Goal: Task Accomplishment & Management: Use online tool/utility

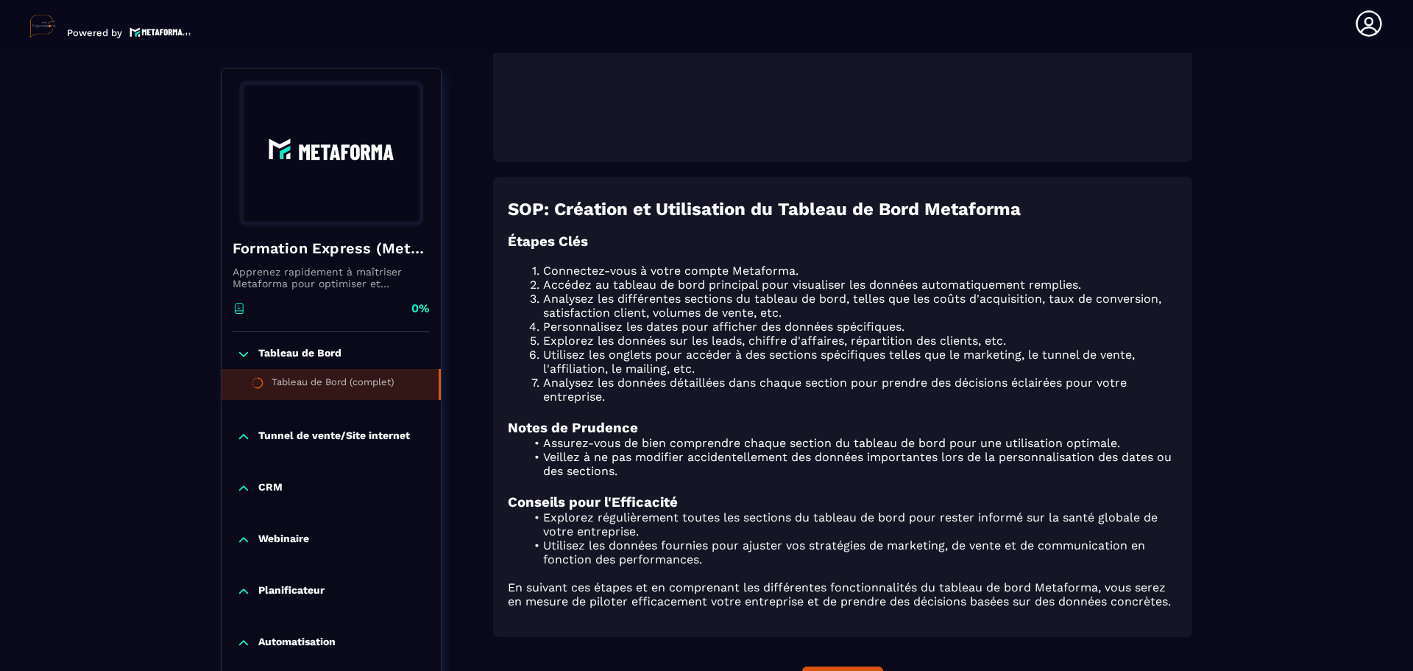
scroll to position [713, 0]
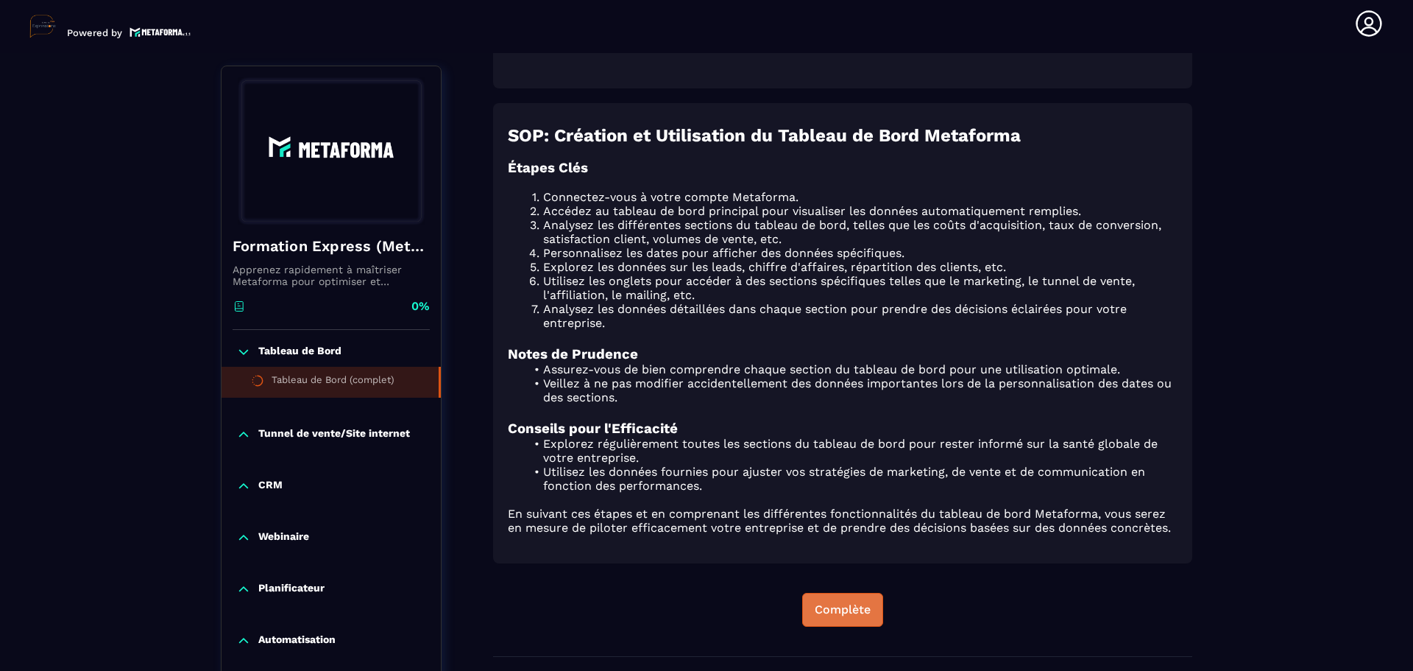
click at [847, 604] on div "Complète" at bounding box center [843, 609] width 56 height 15
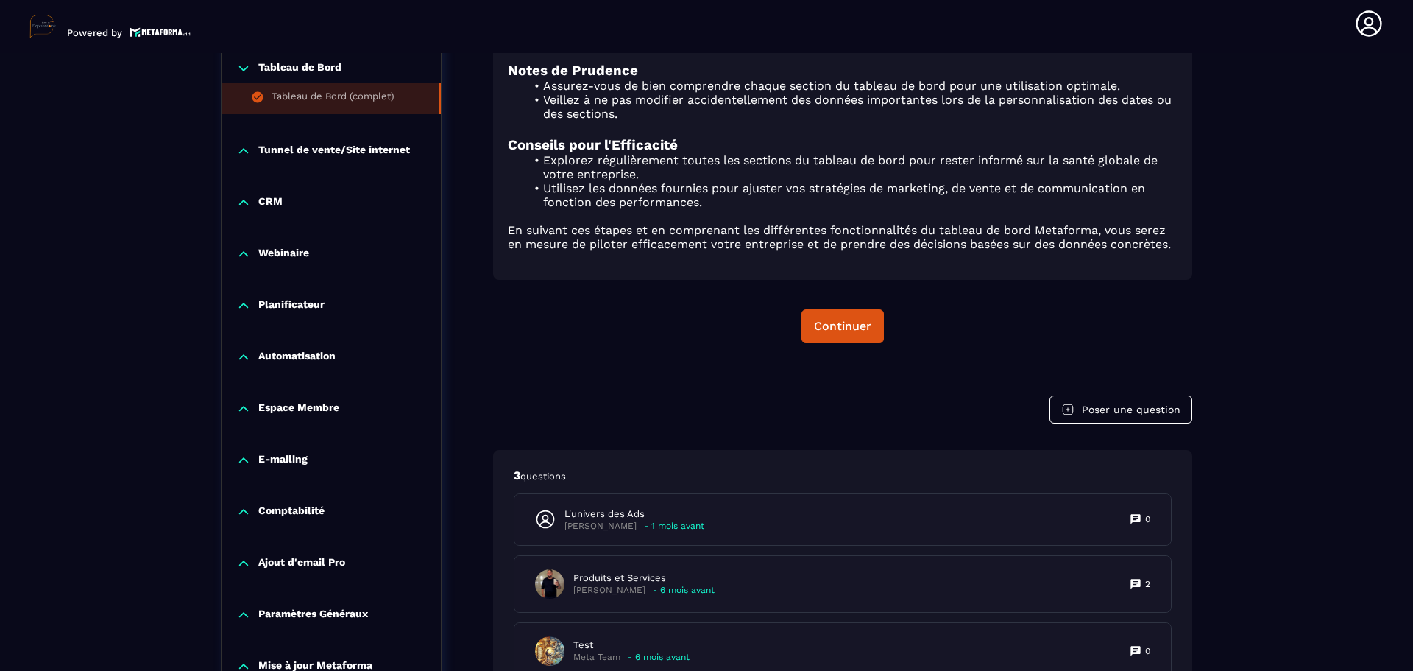
scroll to position [1081, 0]
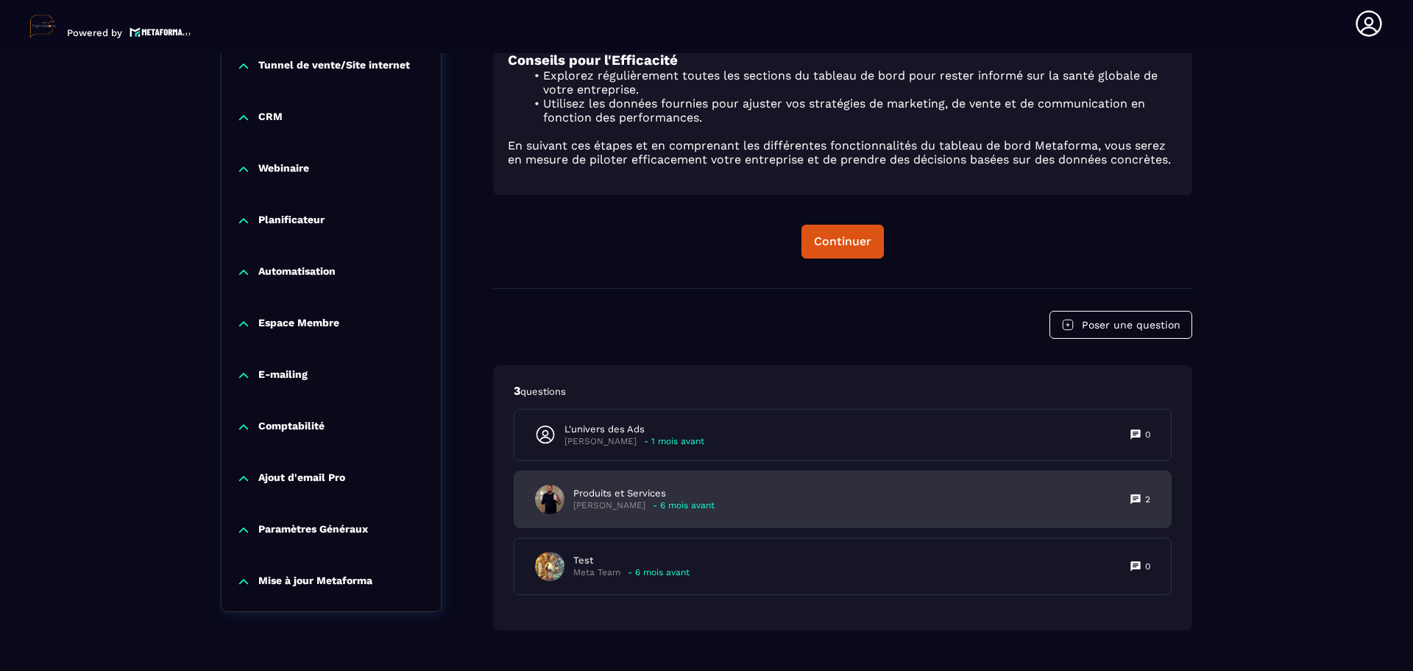
click at [796, 503] on div "Produits et Services [PERSON_NAME] - 6 mois avant 2" at bounding box center [843, 499] width 657 height 56
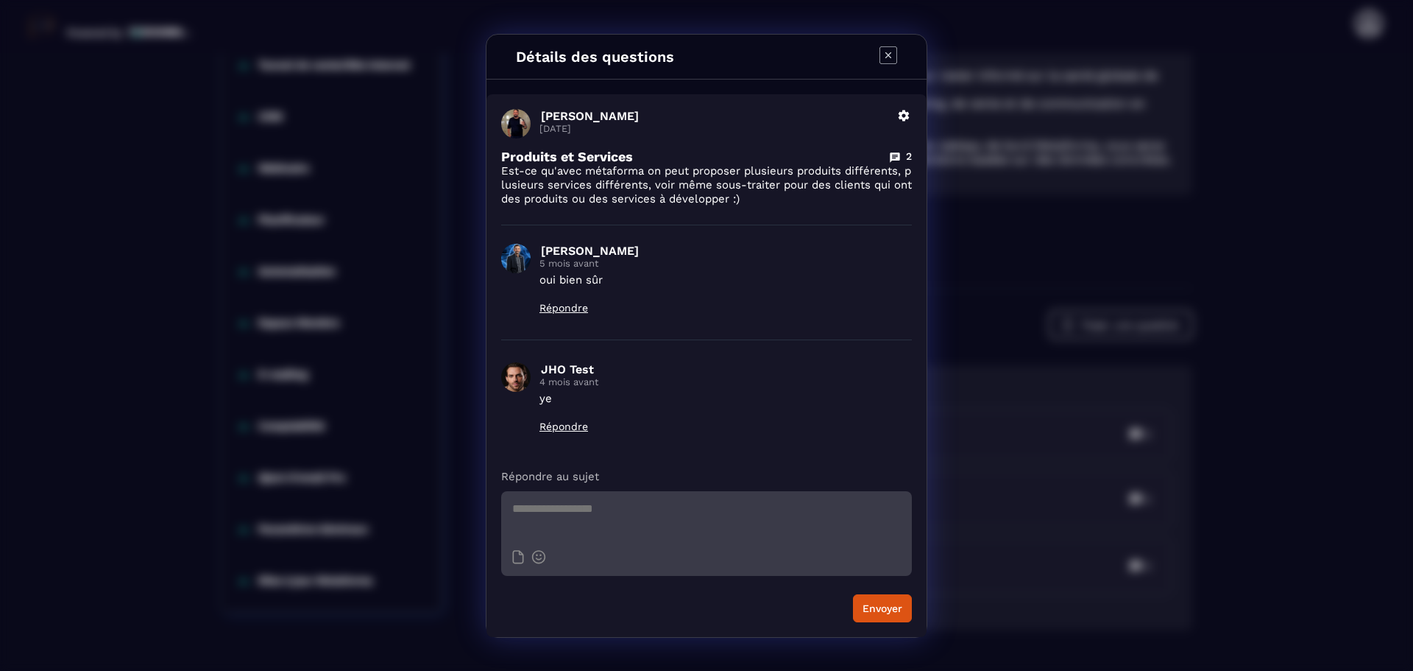
click at [891, 54] on icon "Modal window" at bounding box center [889, 55] width 18 height 18
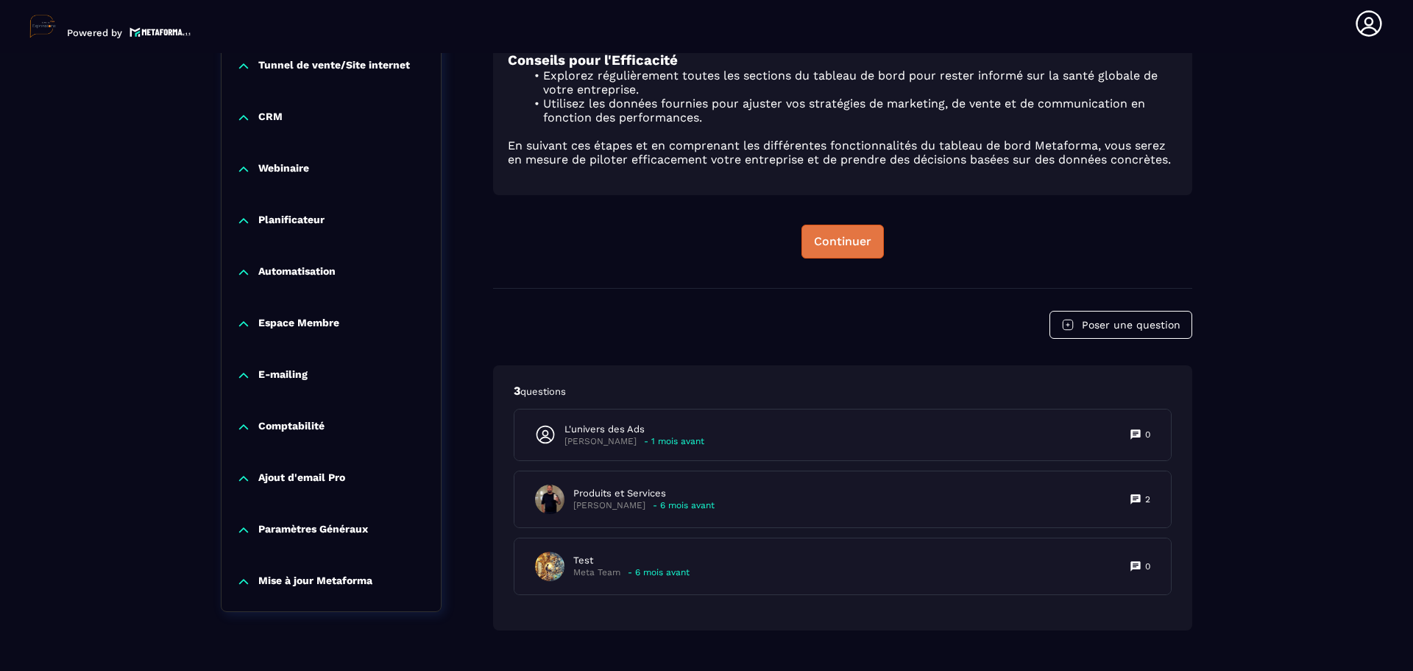
click at [850, 238] on div "Continuer" at bounding box center [842, 241] width 57 height 15
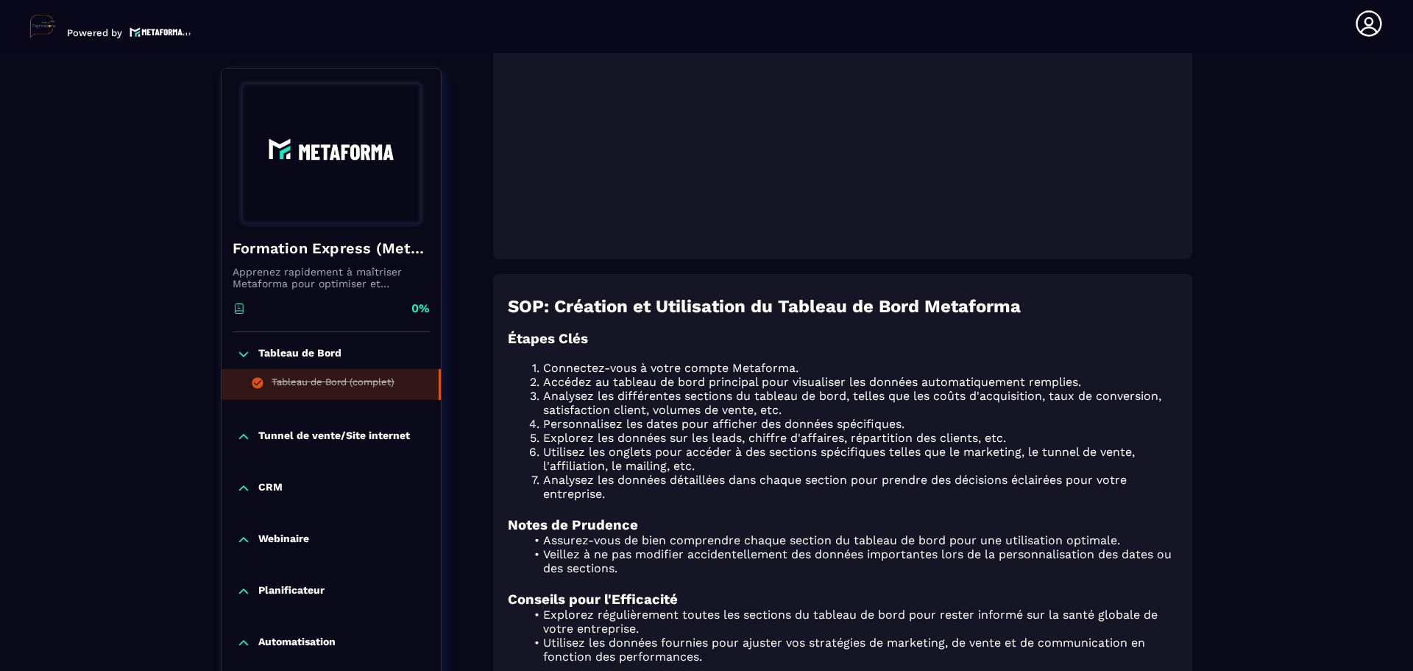
scroll to position [492, 0]
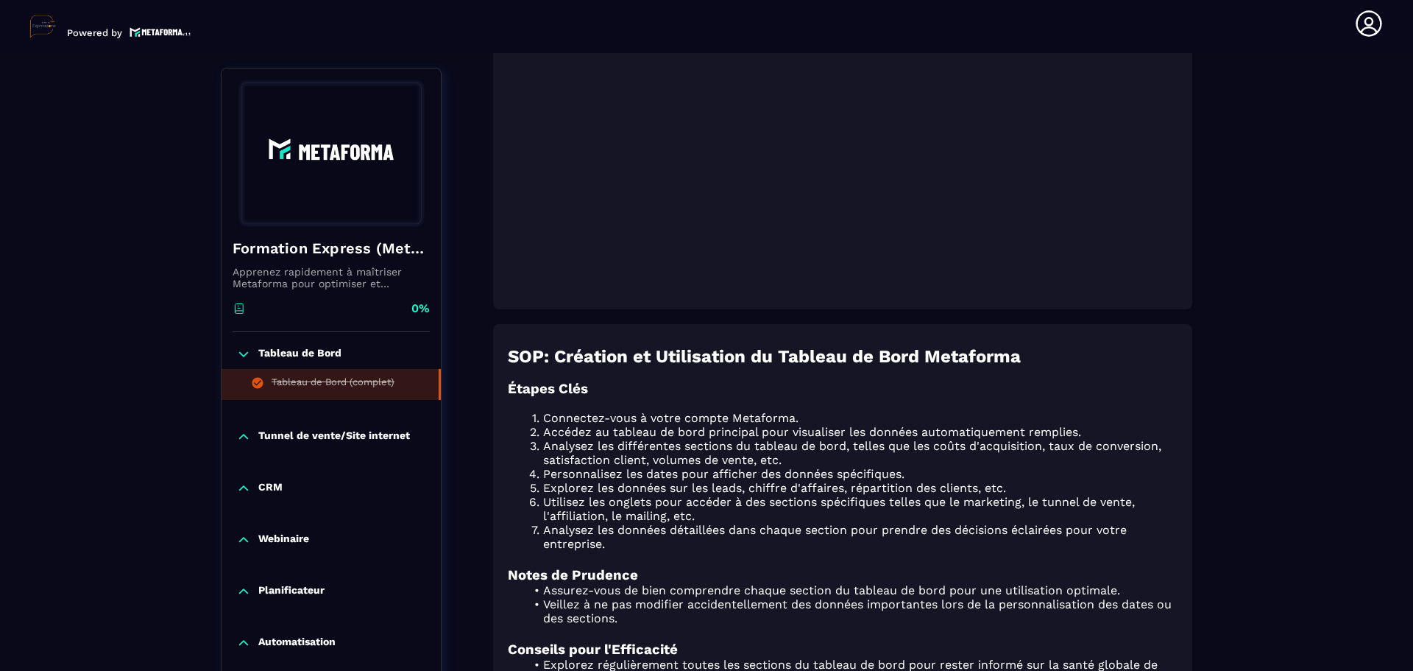
click at [311, 438] on p "Tunnel de vente/Site internet" at bounding box center [334, 436] width 152 height 15
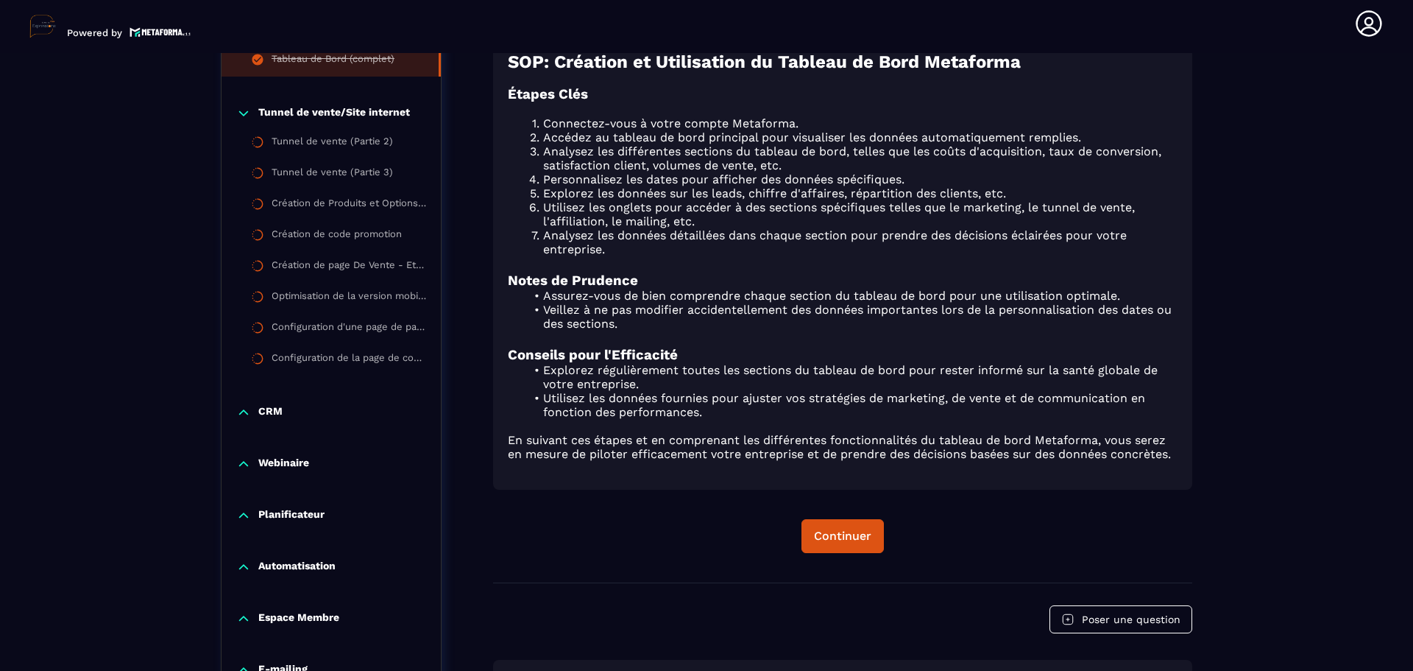
scroll to position [1081, 0]
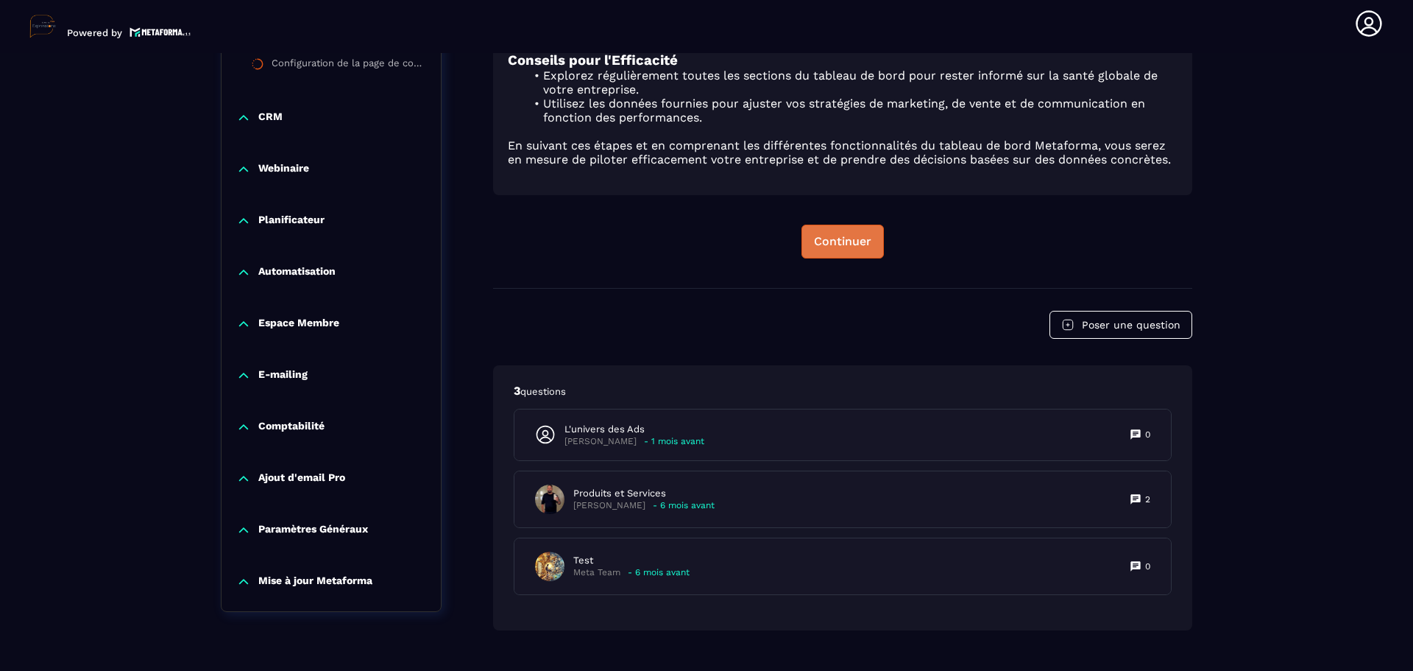
click at [868, 243] on div "Continuer" at bounding box center [842, 241] width 57 height 15
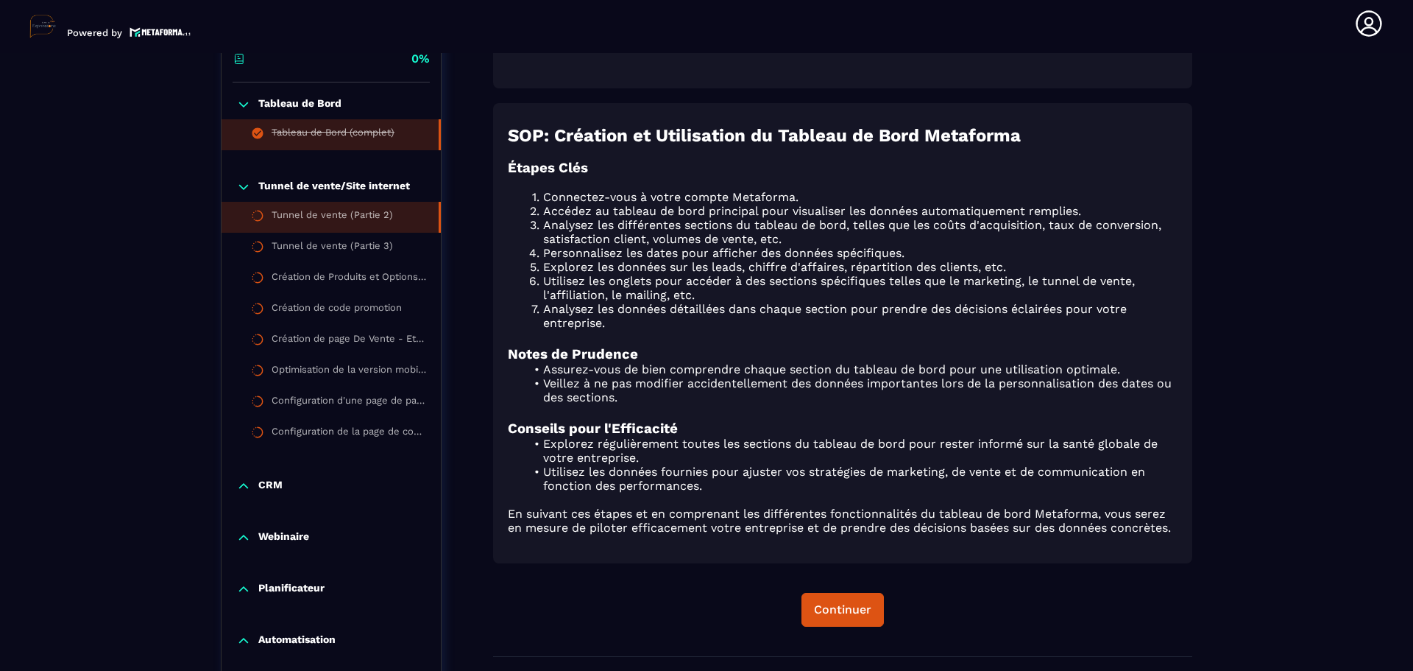
click at [337, 233] on li "Tunnel de vente (Partie 2)" at bounding box center [331, 248] width 219 height 31
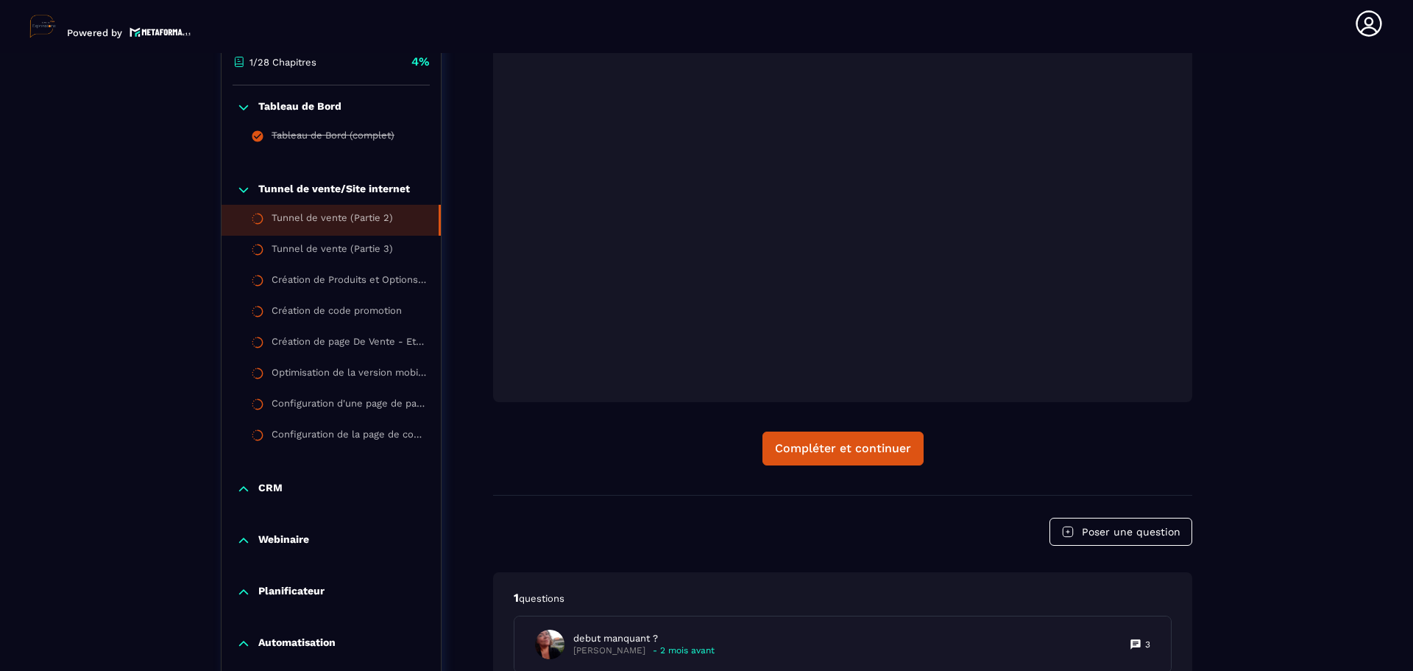
scroll to position [595, 0]
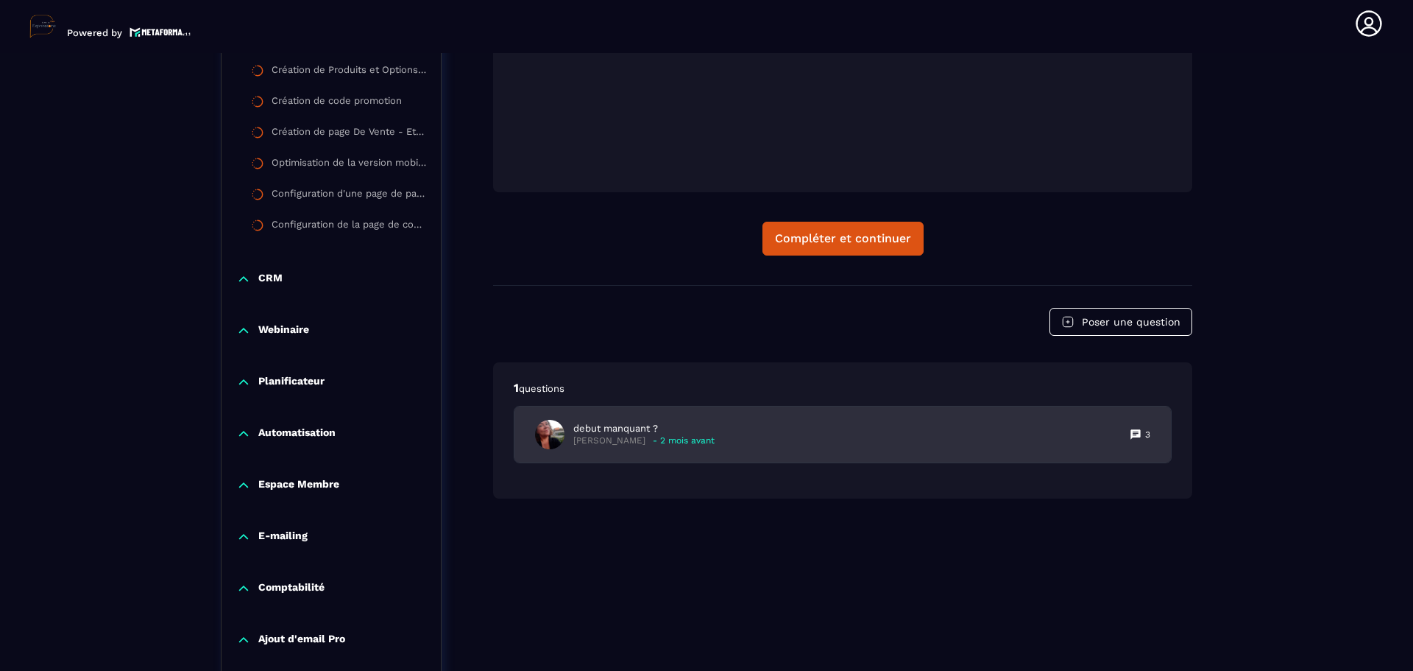
click at [1148, 431] on p "3" at bounding box center [1147, 434] width 5 height 12
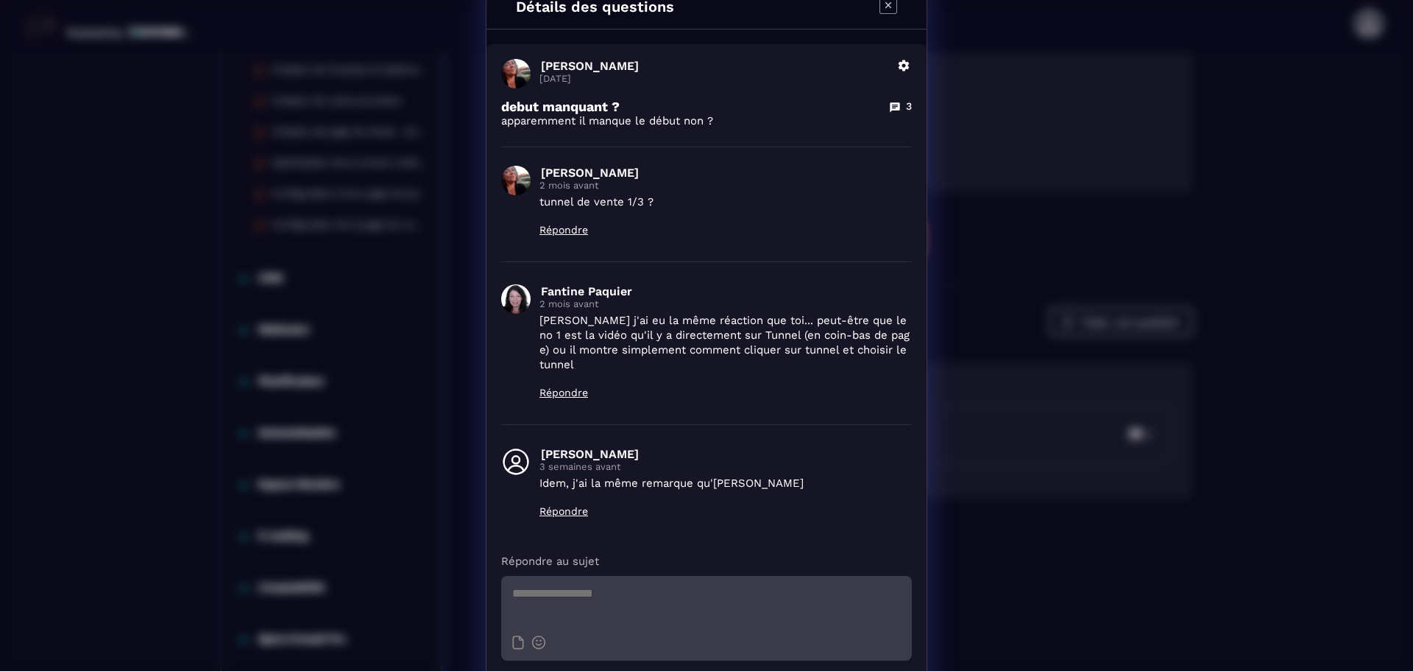
scroll to position [0, 0]
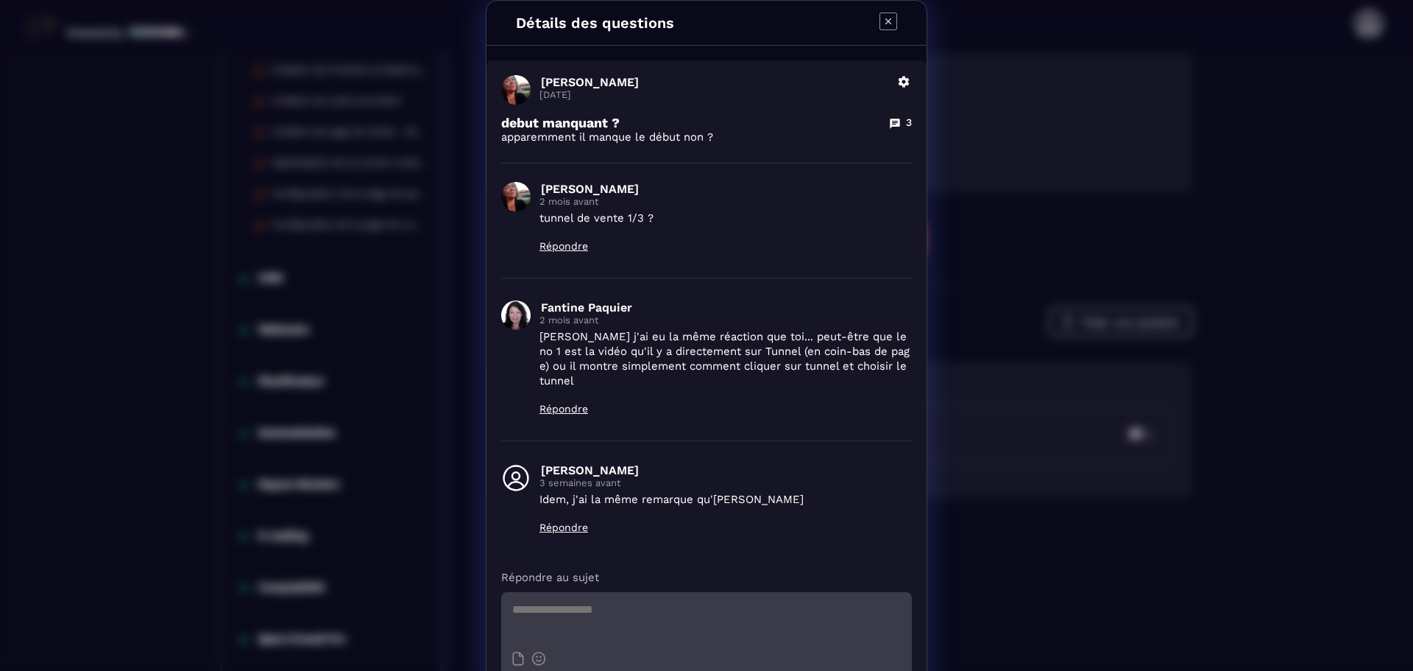
click at [882, 18] on icon "Modal window" at bounding box center [889, 22] width 18 height 18
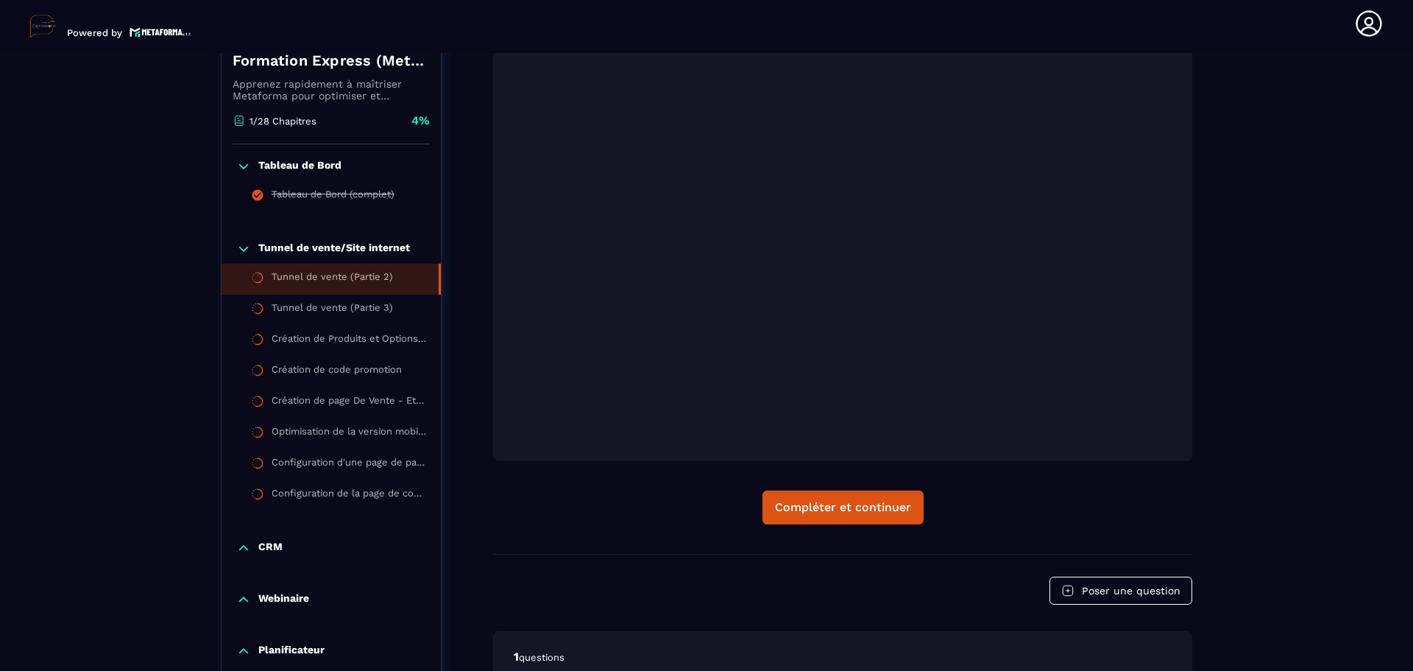
scroll to position [300, 0]
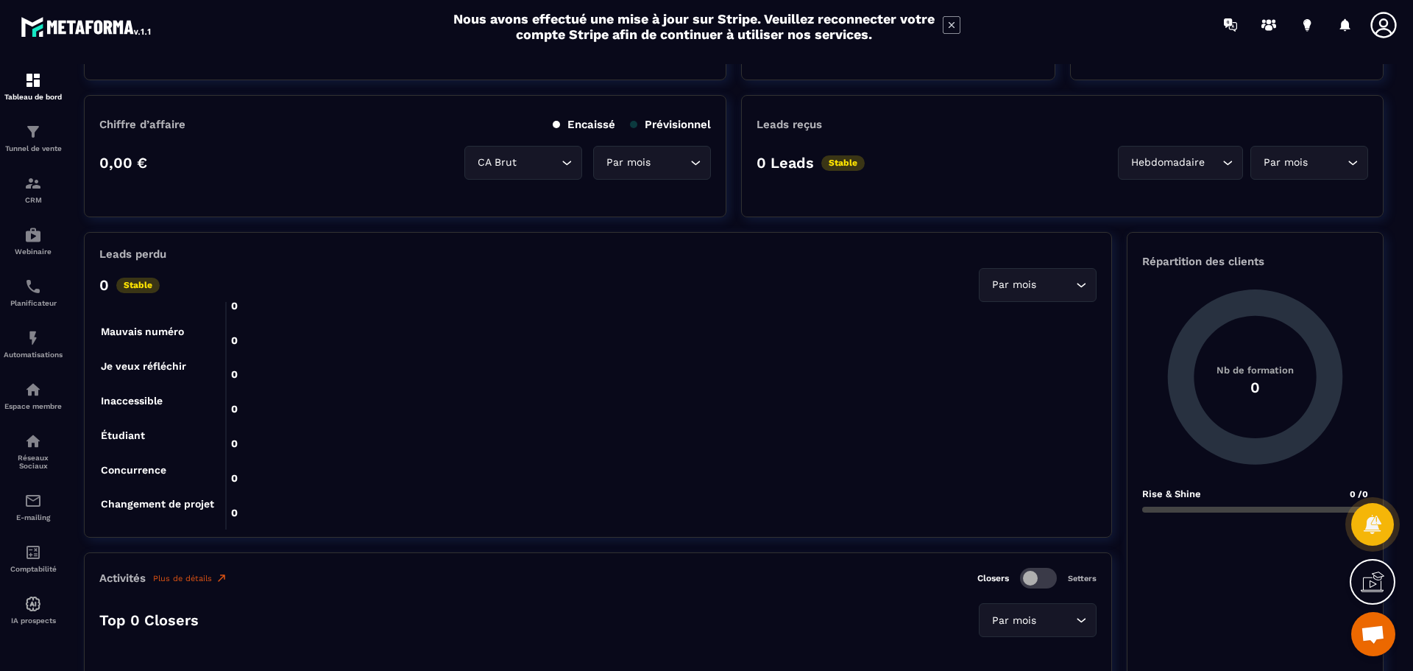
scroll to position [368, 0]
click at [1085, 283] on icon "Search for option" at bounding box center [1081, 285] width 15 height 15
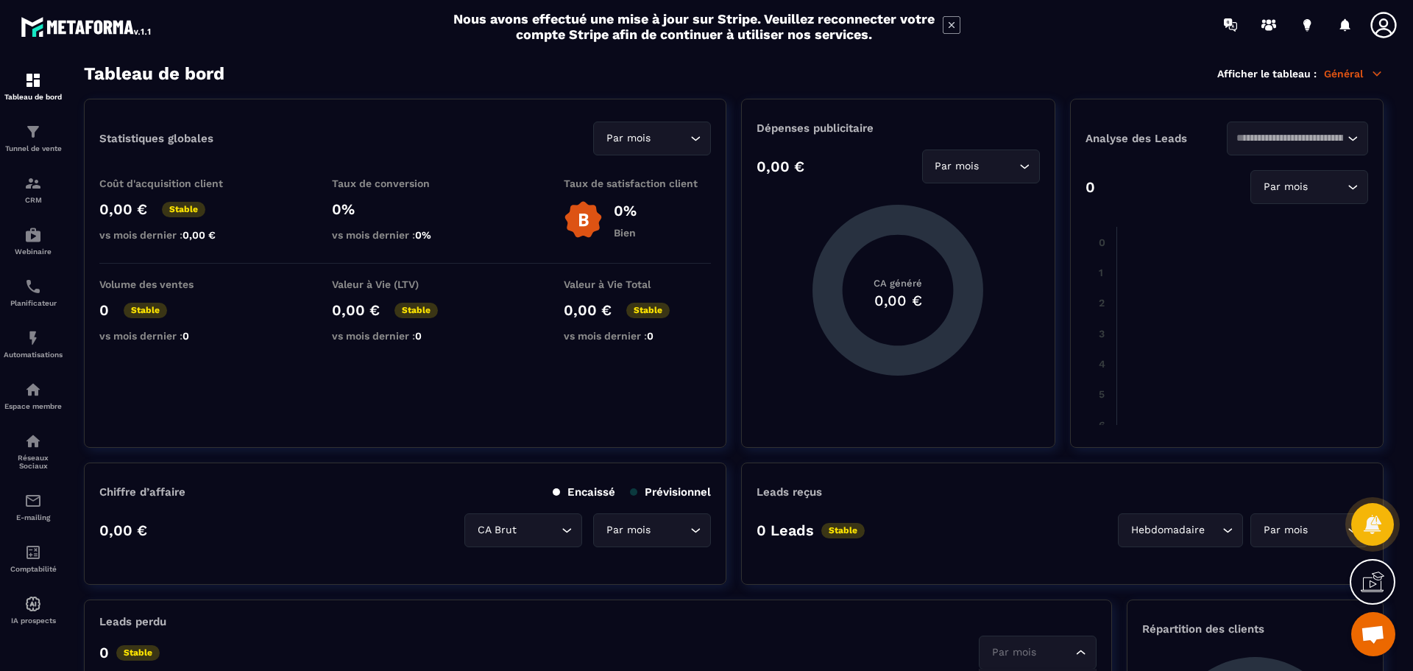
scroll to position [0, 0]
click at [1376, 71] on icon at bounding box center [1377, 74] width 13 height 13
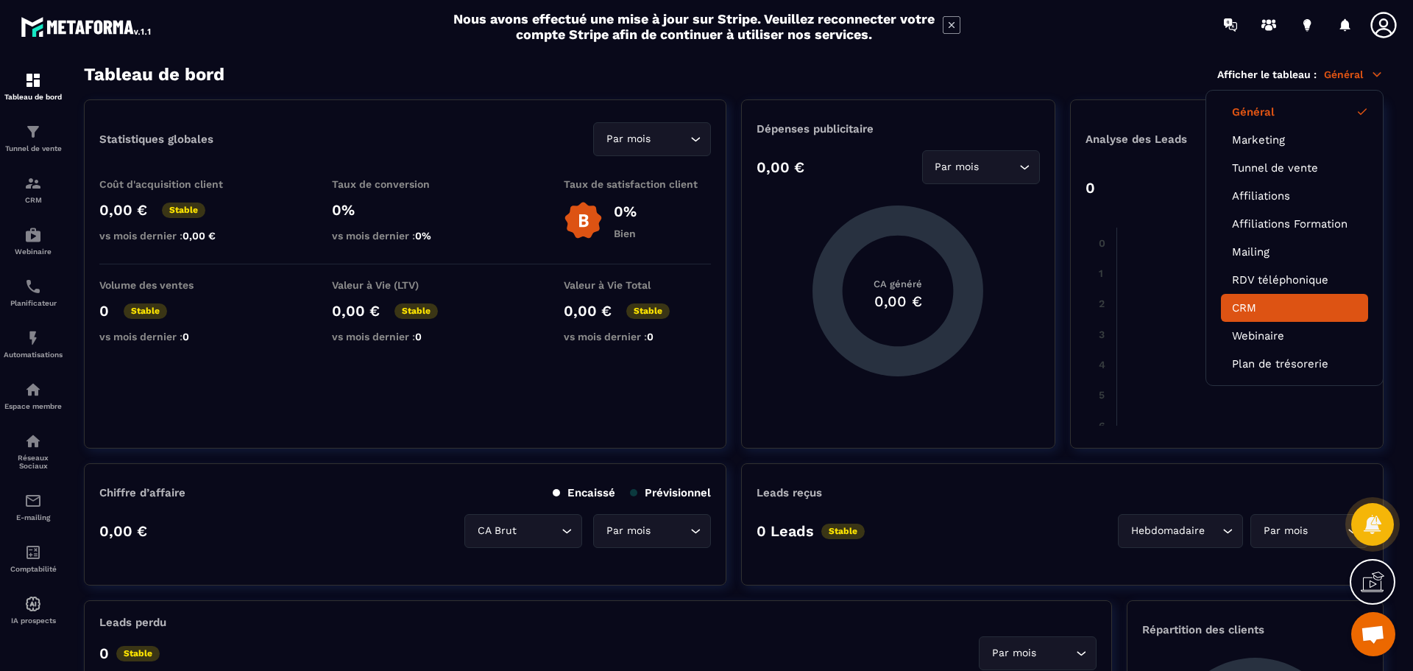
click at [1251, 302] on link "CRM" at bounding box center [1294, 307] width 125 height 13
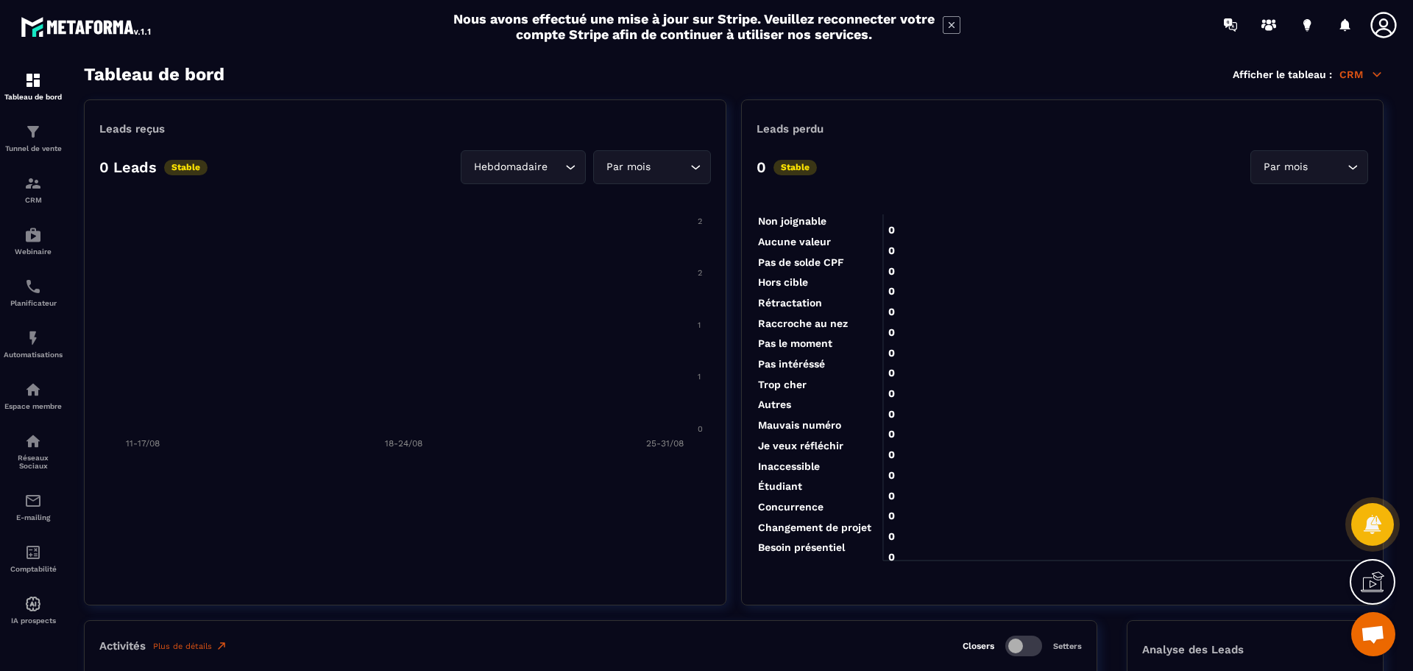
click at [1366, 74] on p "CRM" at bounding box center [1362, 74] width 44 height 13
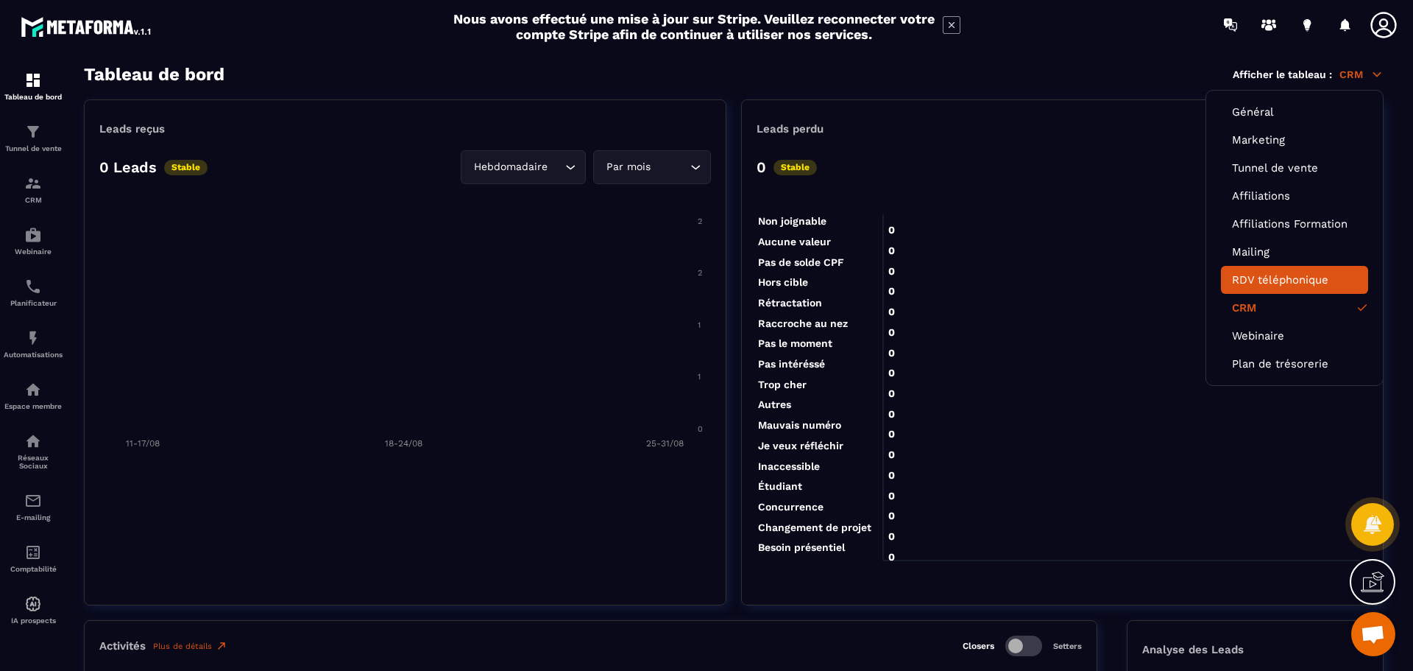
click at [1254, 280] on link "RDV téléphonique" at bounding box center [1294, 279] width 125 height 13
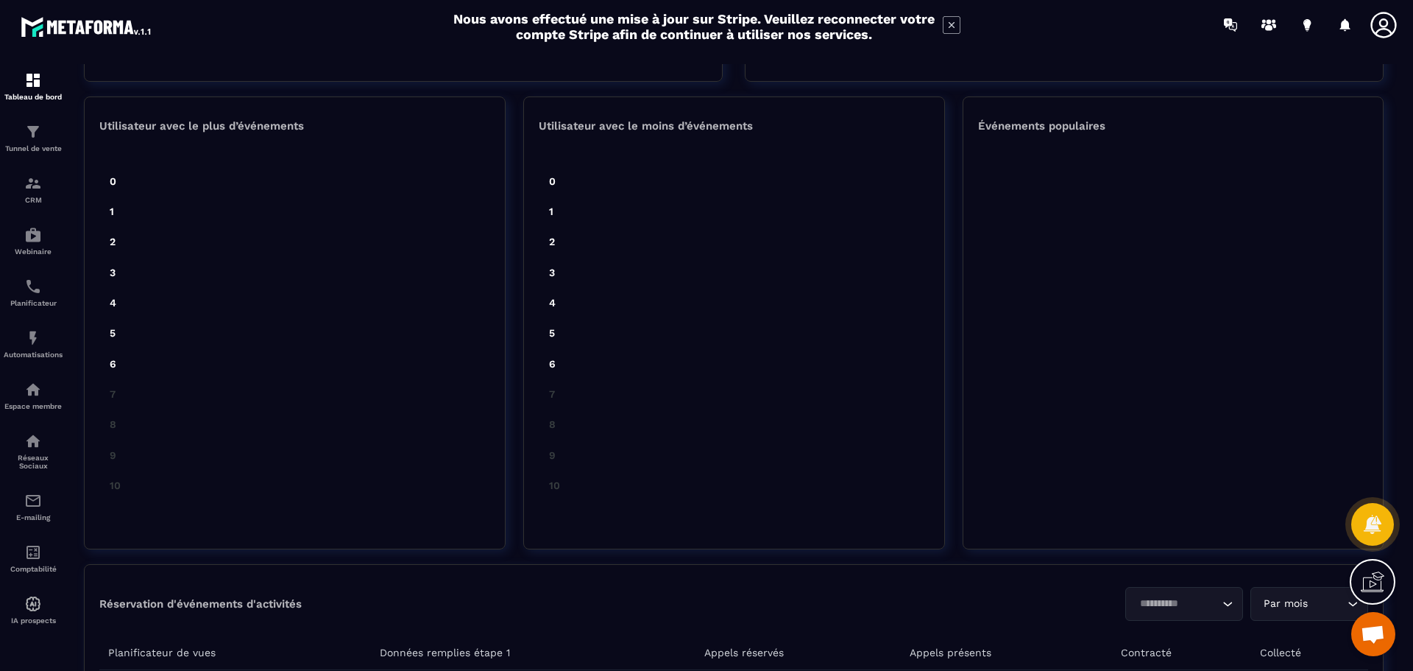
scroll to position [528, 0]
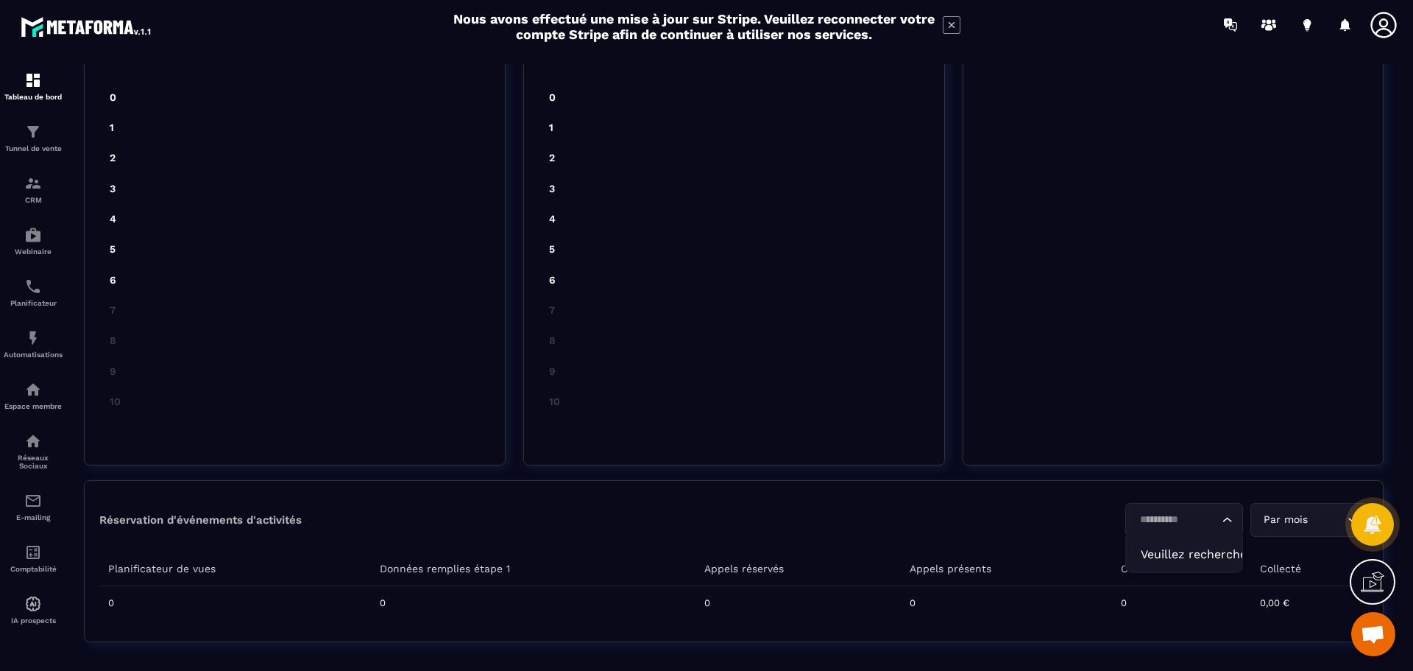
click at [1223, 520] on icon "Search for option" at bounding box center [1227, 519] width 15 height 15
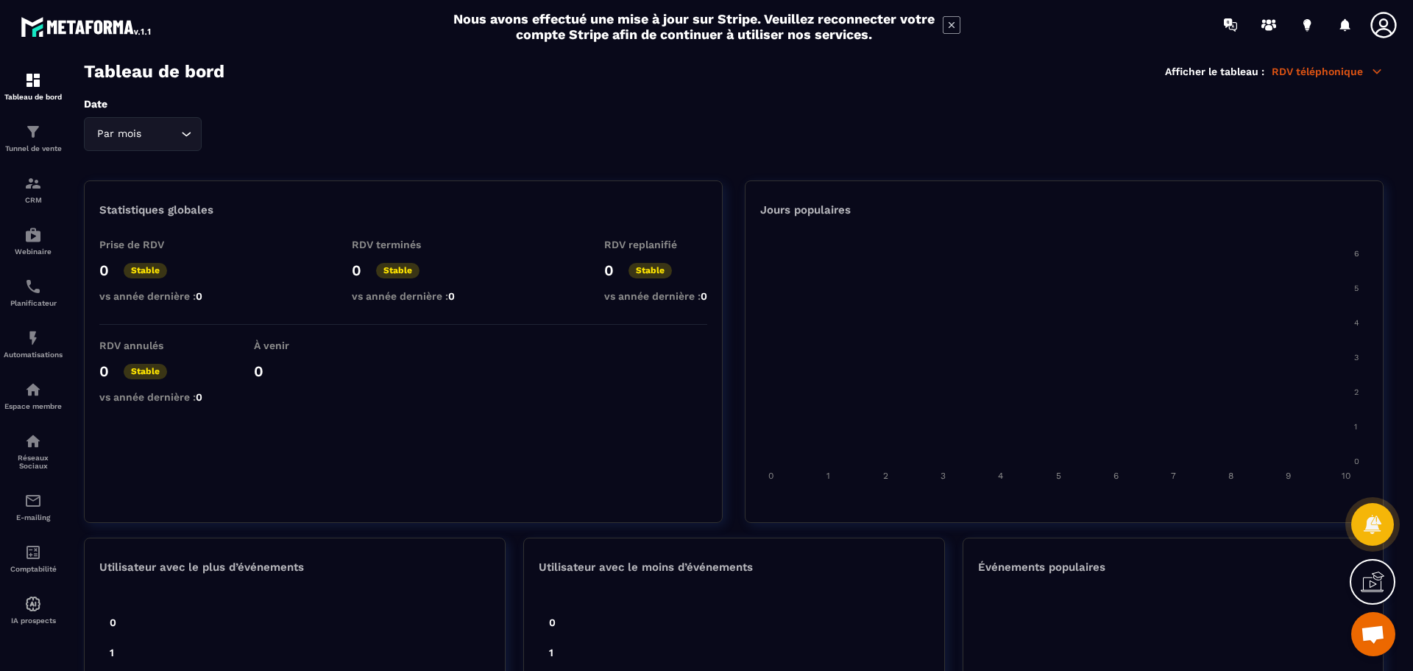
scroll to position [0, 0]
click at [1363, 71] on p "RDV téléphonique" at bounding box center [1328, 74] width 112 height 13
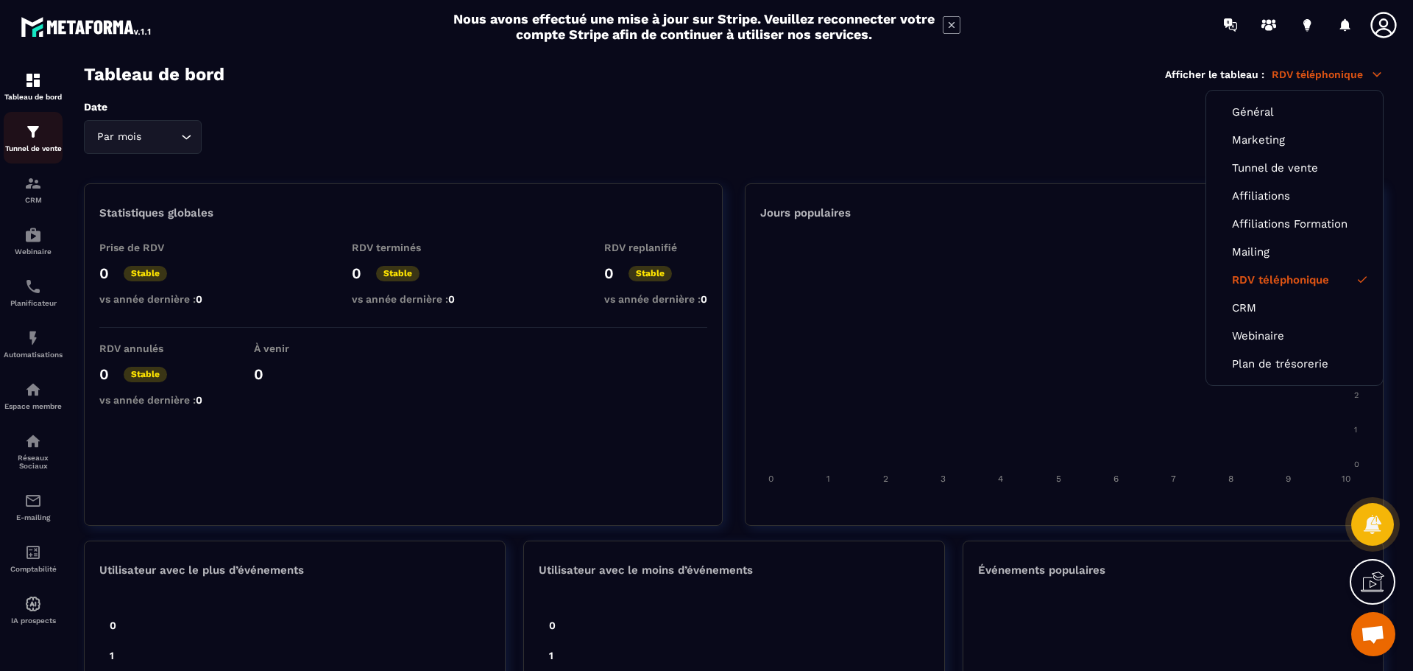
click at [24, 140] on img at bounding box center [33, 132] width 18 height 18
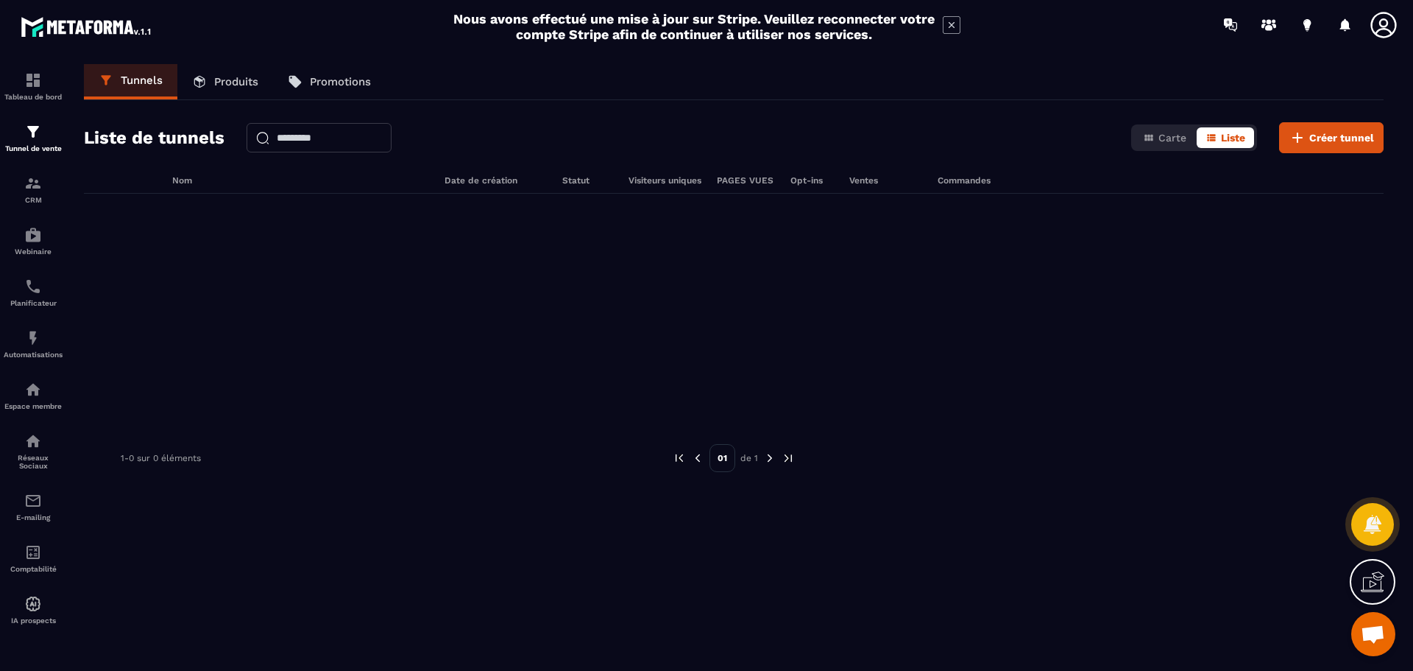
click at [249, 79] on p "Produits" at bounding box center [236, 81] width 44 height 13
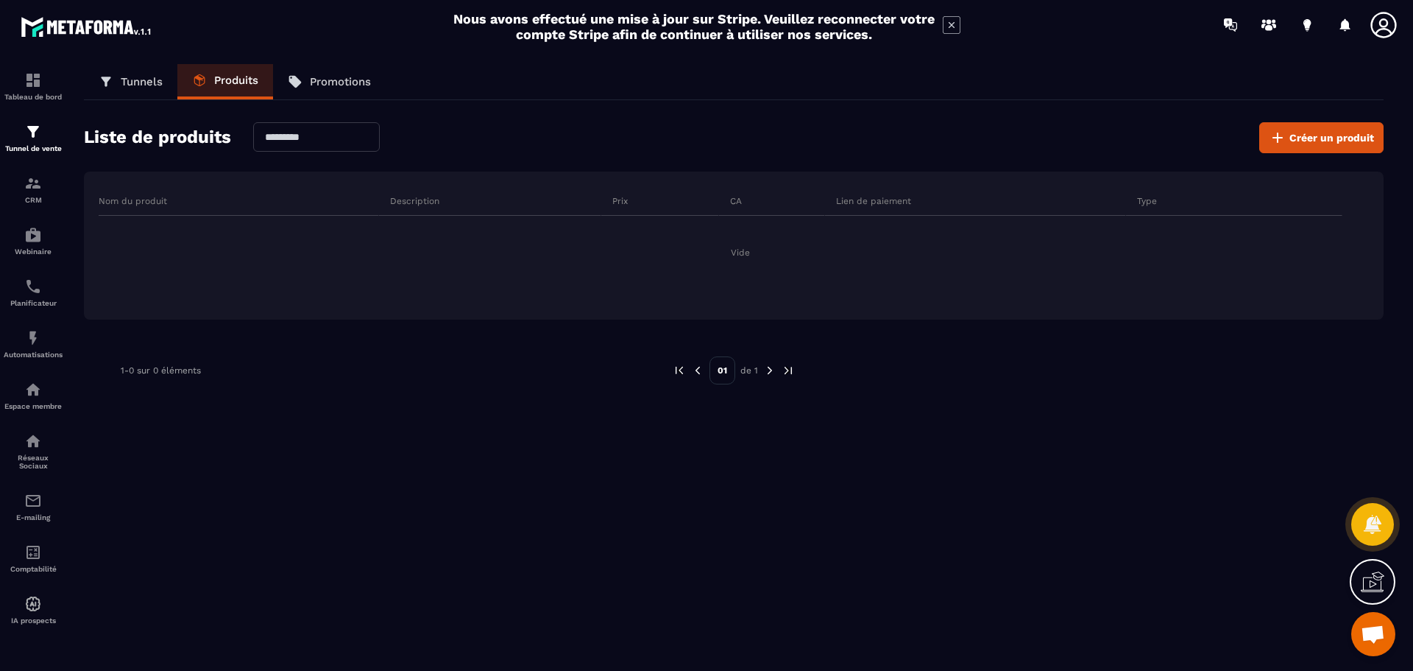
click at [331, 79] on p "Promotions" at bounding box center [340, 81] width 61 height 13
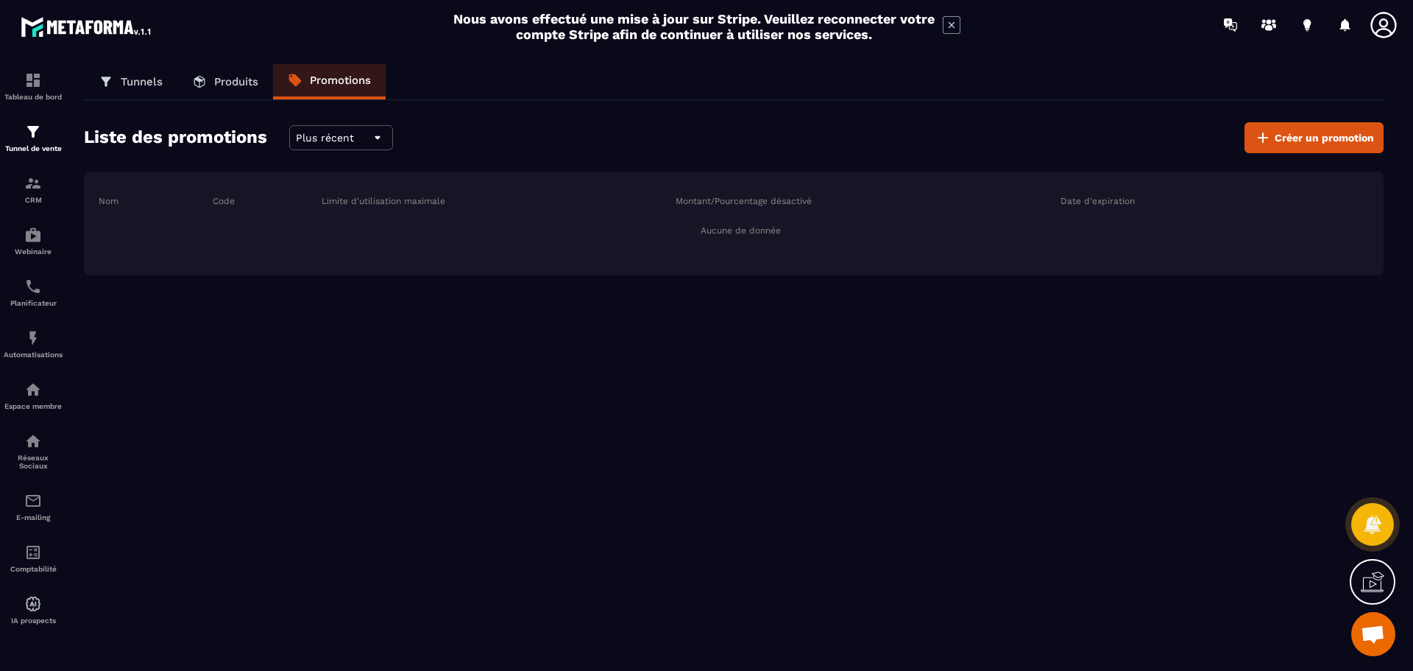
click at [149, 78] on p "Tunnels" at bounding box center [142, 81] width 42 height 13
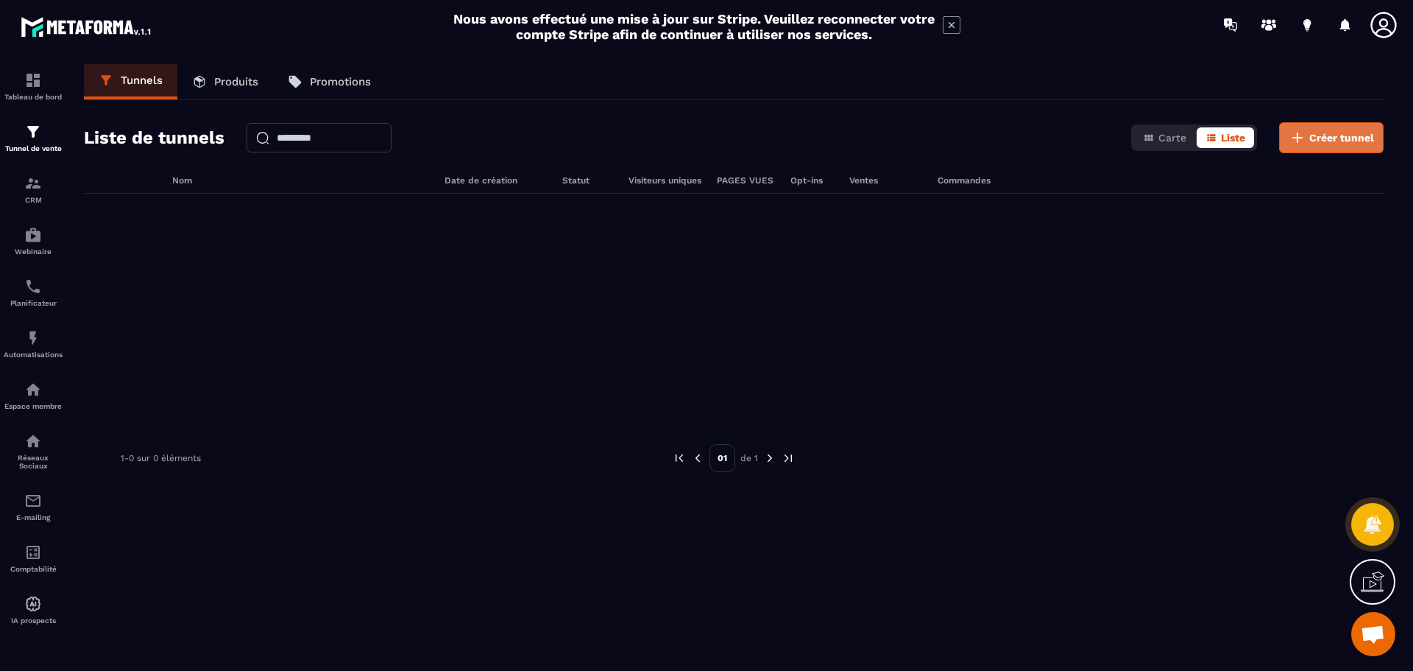
click at [1343, 135] on span "Créer tunnel" at bounding box center [1342, 137] width 65 height 15
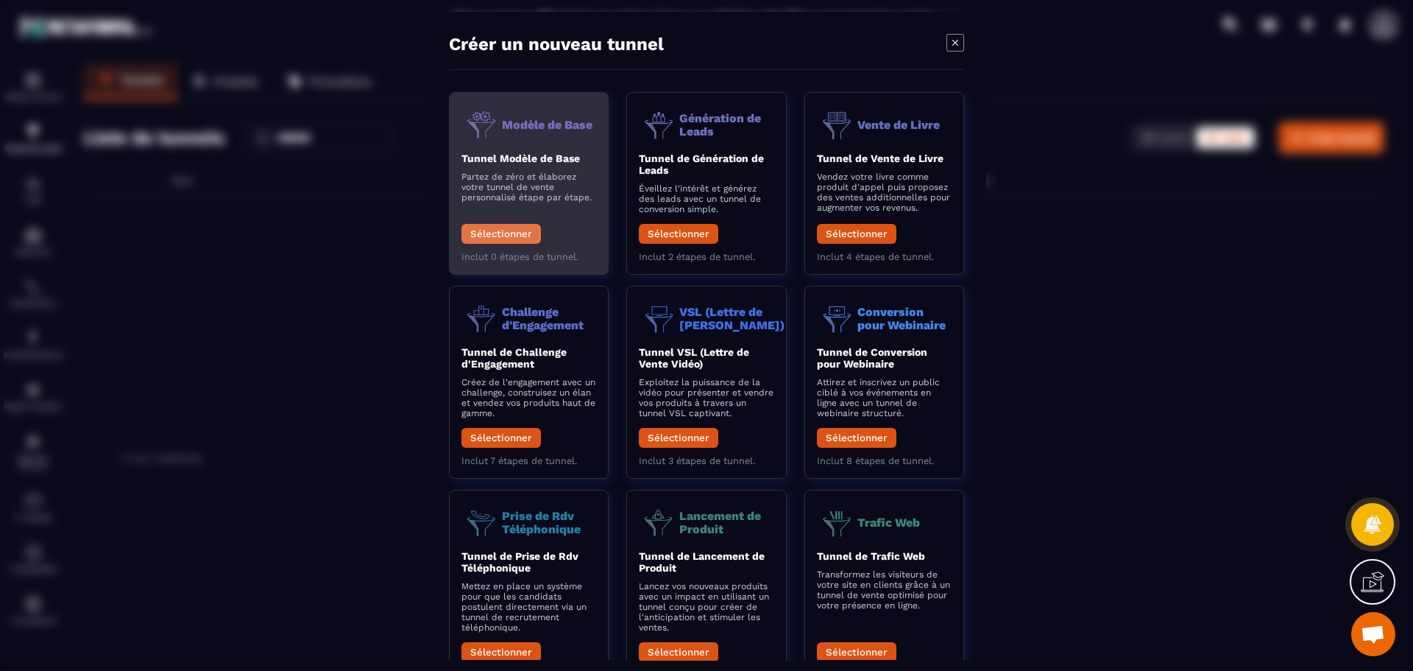
click at [526, 231] on button "Sélectionner" at bounding box center [501, 234] width 79 height 20
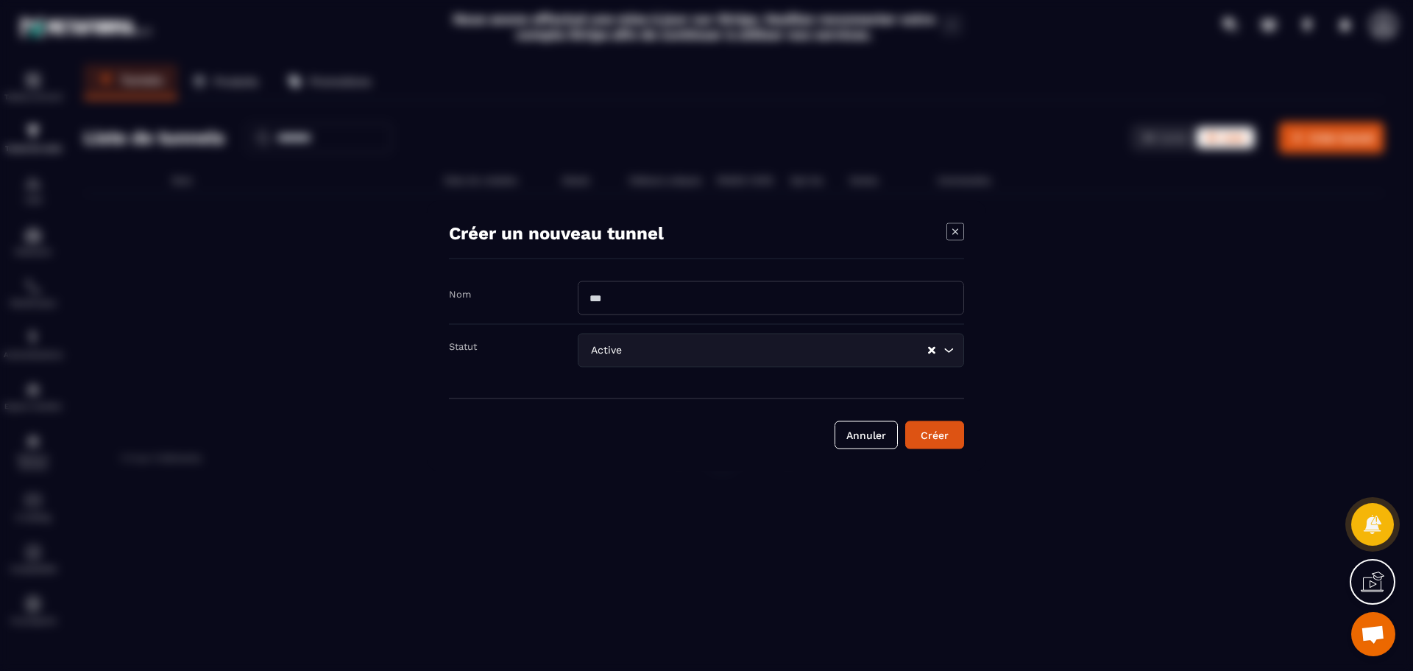
click at [649, 294] on input "Modal window" at bounding box center [771, 297] width 386 height 34
type input "**********"
click at [950, 348] on icon "Search for option" at bounding box center [948, 349] width 15 height 15
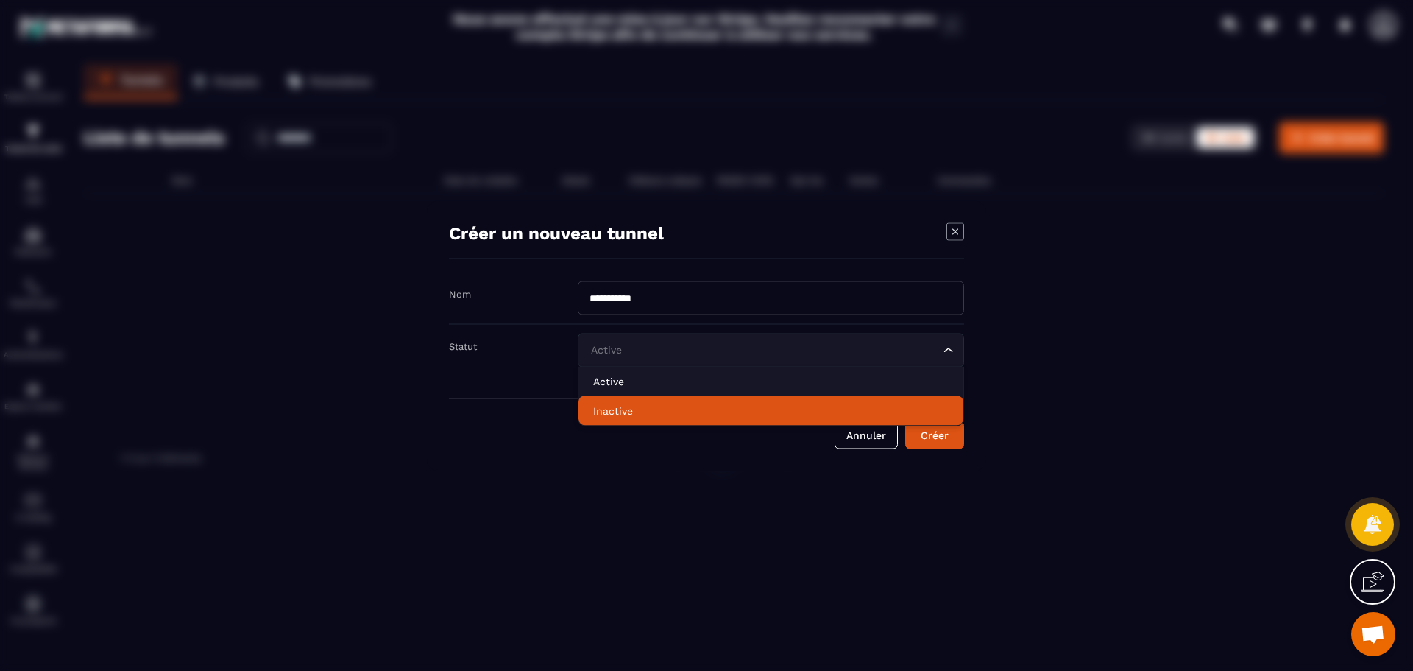
click at [640, 413] on p "Inactive" at bounding box center [771, 410] width 356 height 15
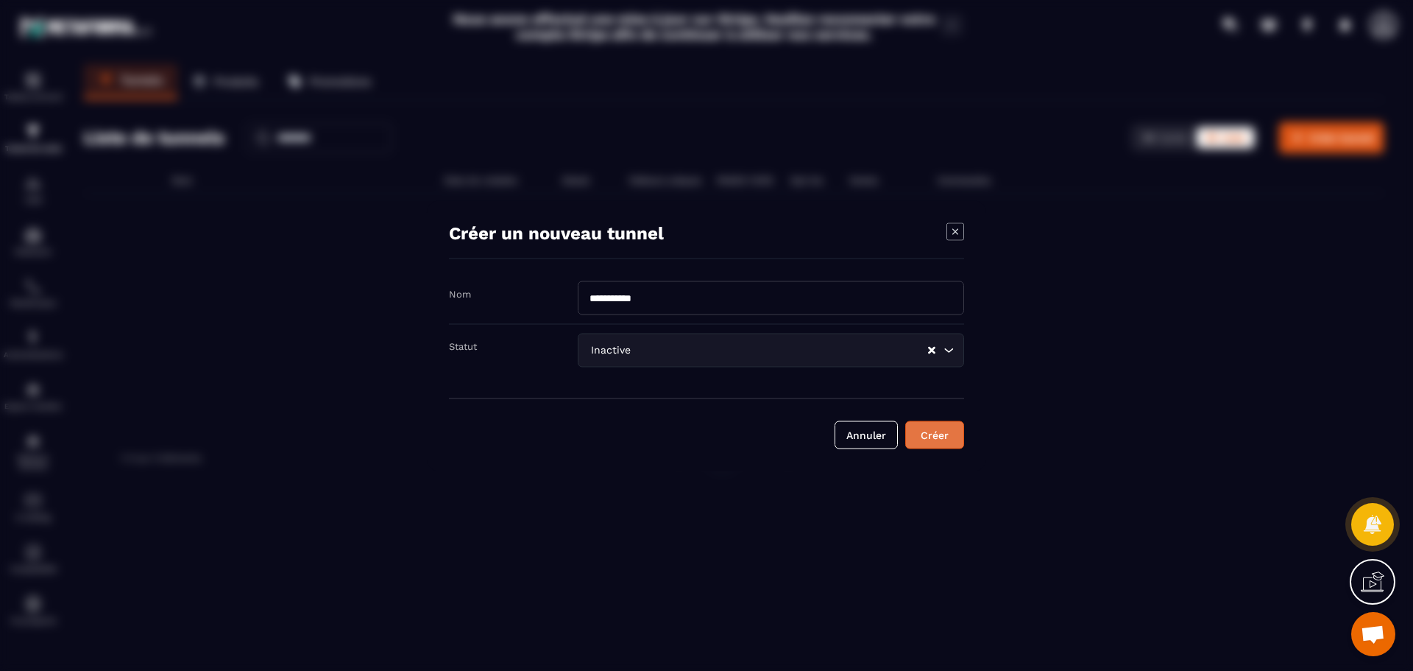
click at [952, 443] on button "Créer" at bounding box center [934, 434] width 59 height 28
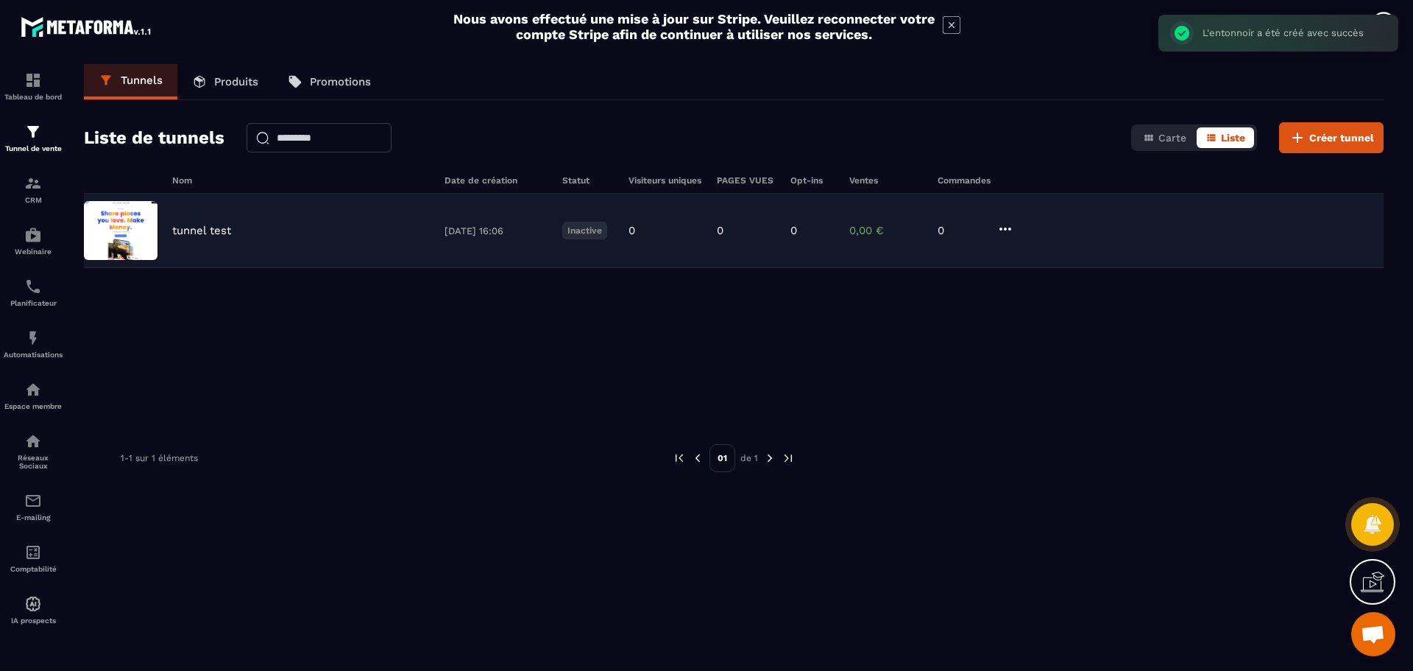
click at [216, 227] on p "tunnel test" at bounding box center [201, 230] width 59 height 13
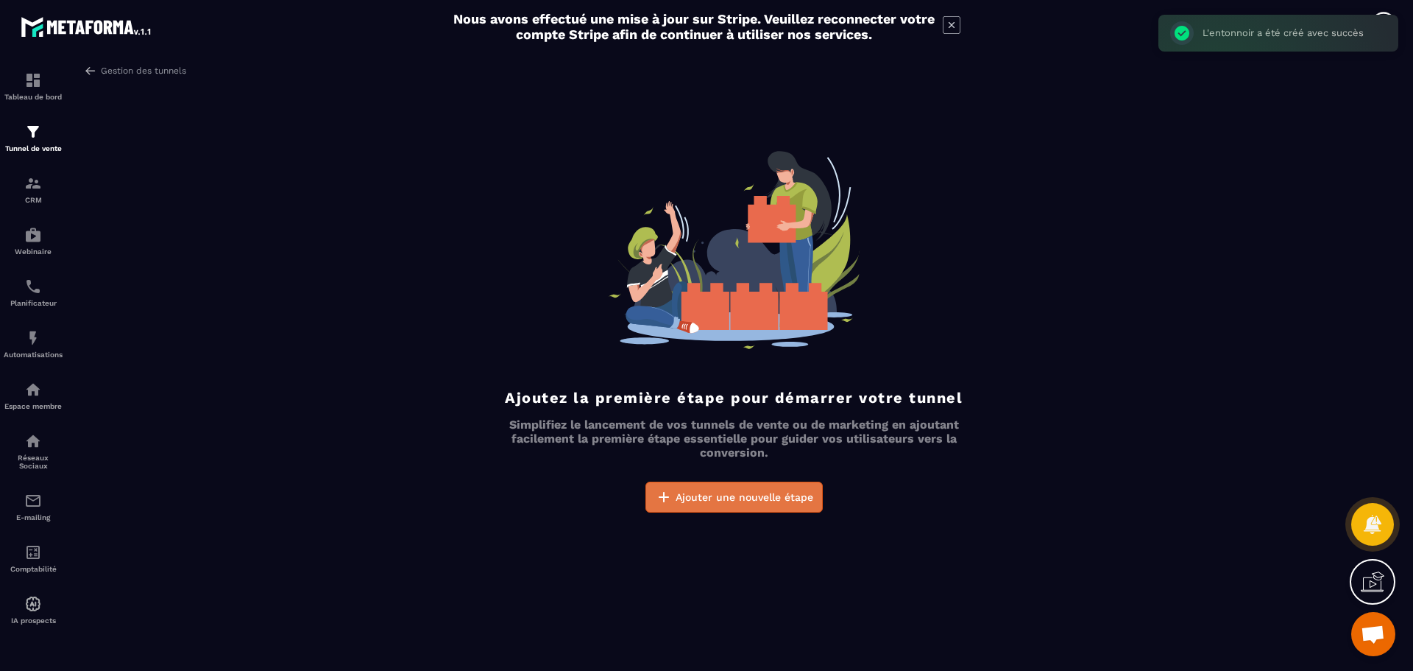
click at [725, 498] on span "Ajouter une nouvelle étape" at bounding box center [745, 496] width 138 height 15
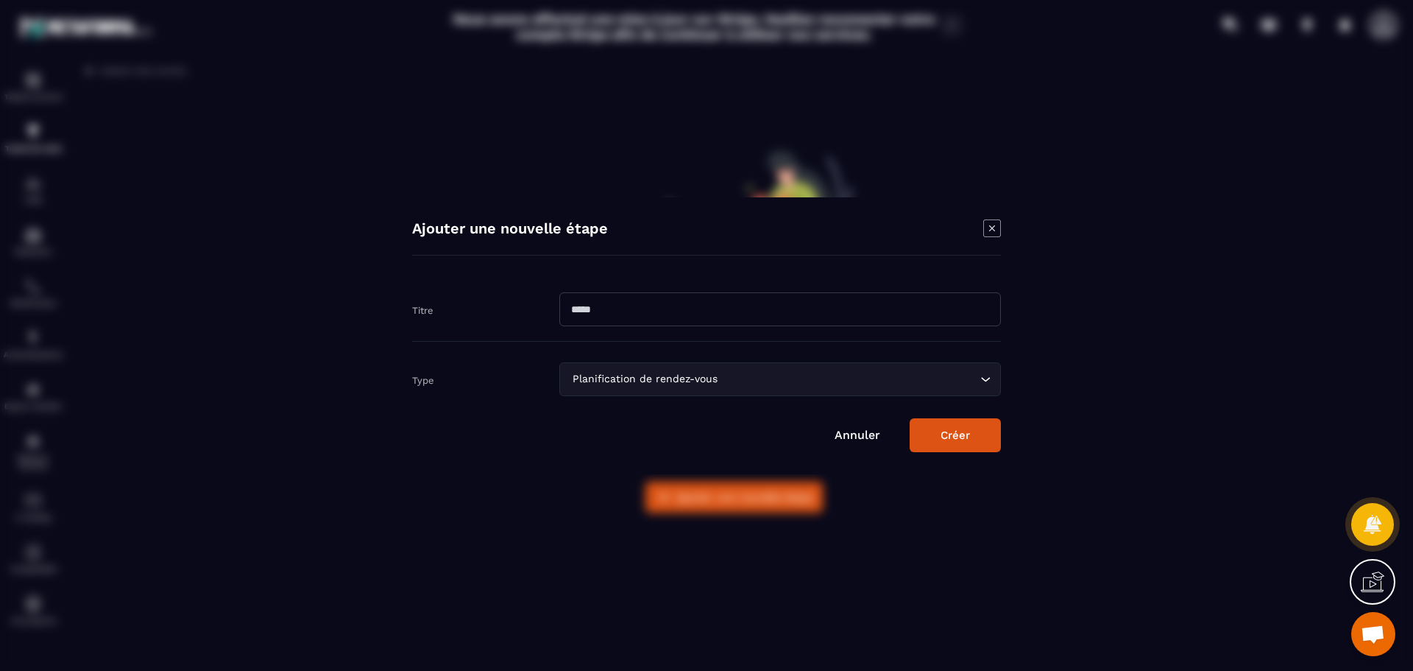
click at [966, 375] on input "Search for option" at bounding box center [849, 379] width 256 height 16
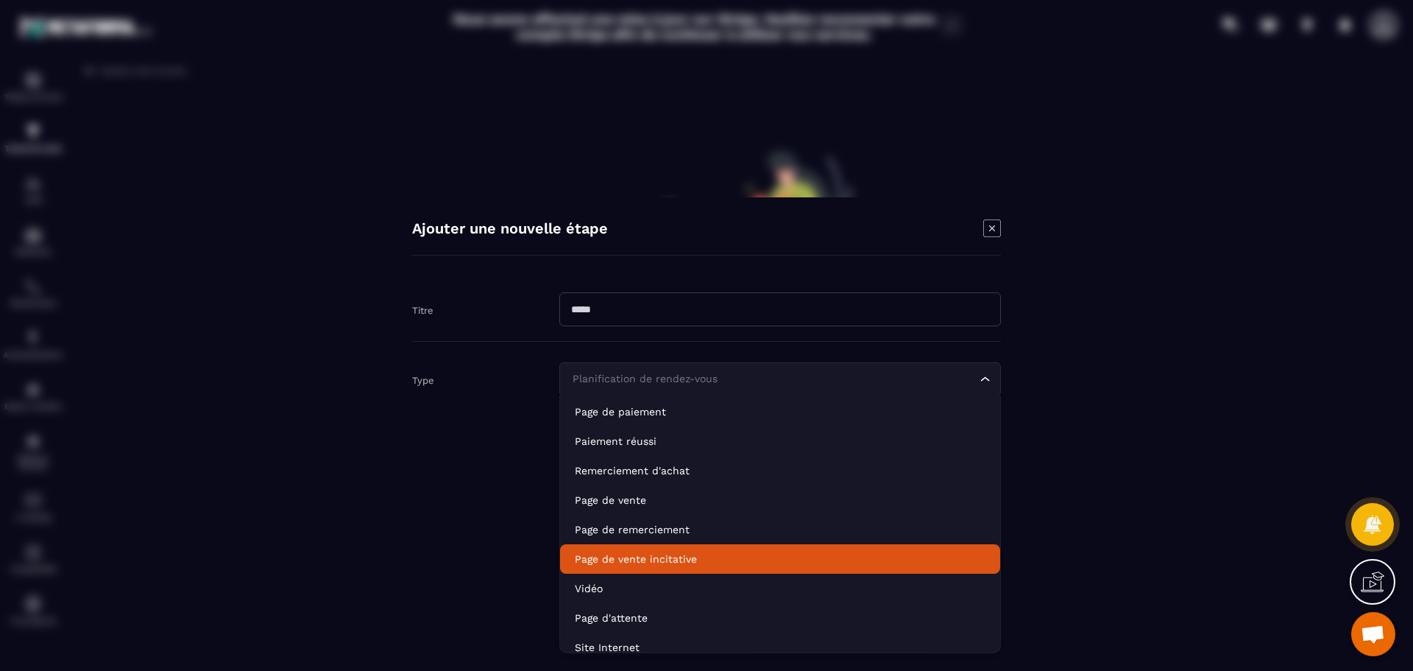
scroll to position [104, 0]
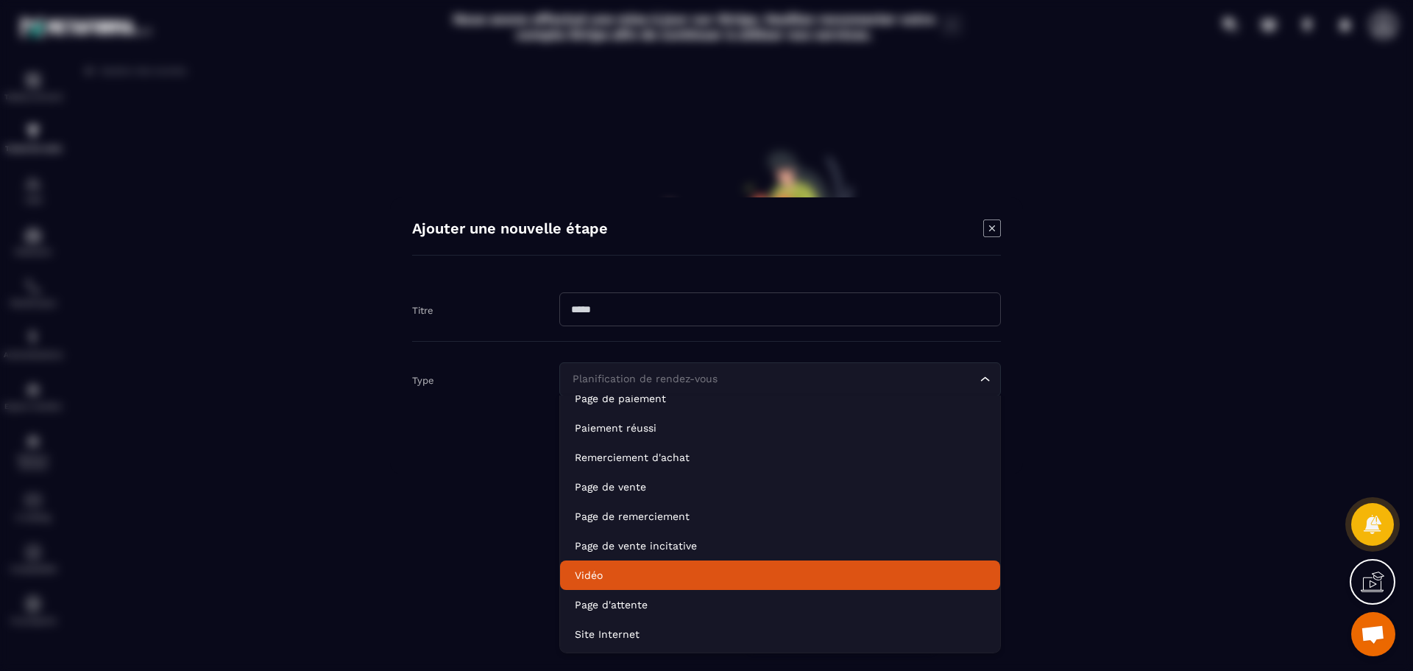
click at [686, 575] on p "Vidéo" at bounding box center [780, 575] width 411 height 15
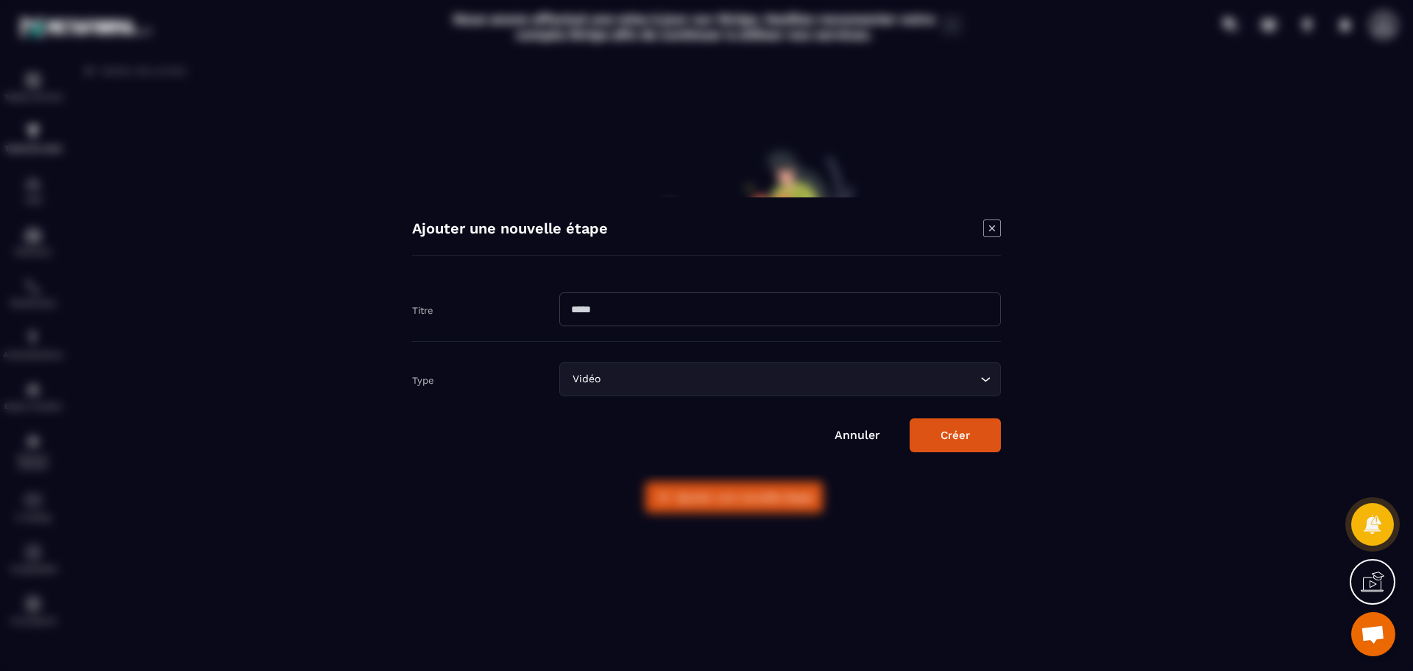
click at [978, 432] on button "Créer" at bounding box center [955, 435] width 91 height 34
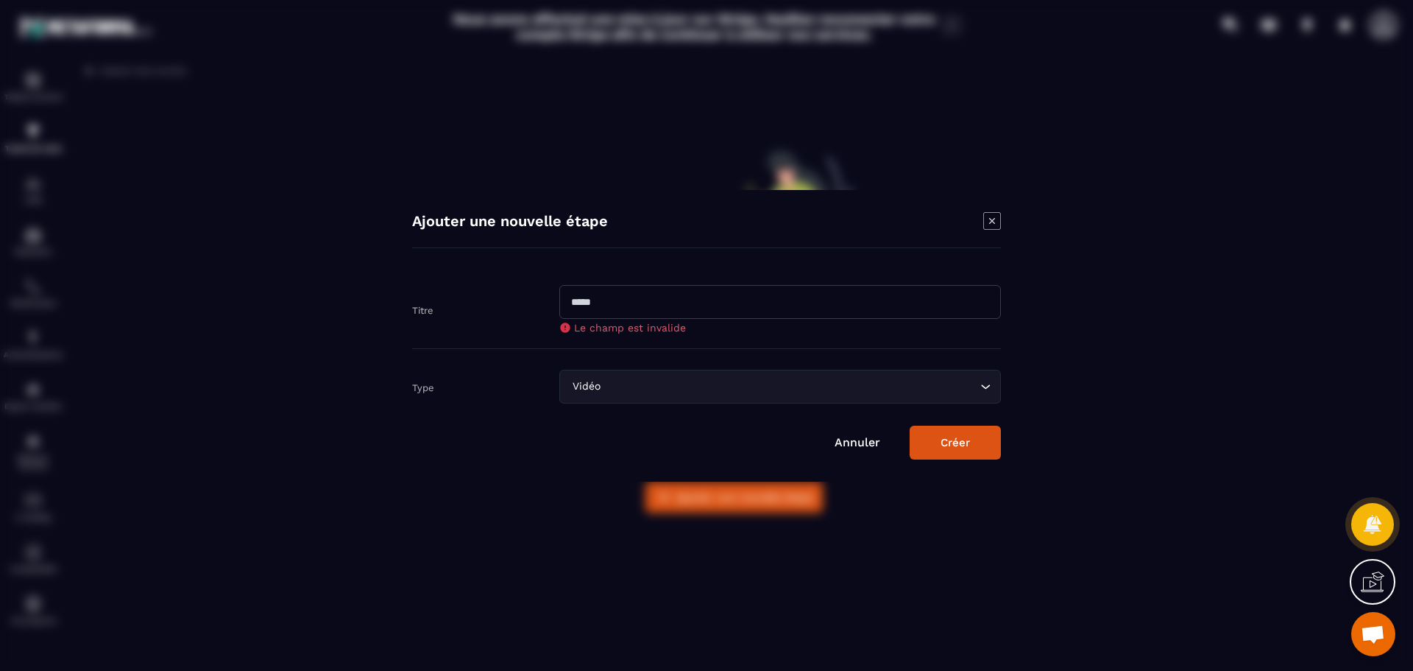
click at [637, 297] on input "Modal window" at bounding box center [780, 302] width 442 height 34
type input "*"
type input "*****"
click at [928, 444] on button "Créer" at bounding box center [955, 442] width 91 height 34
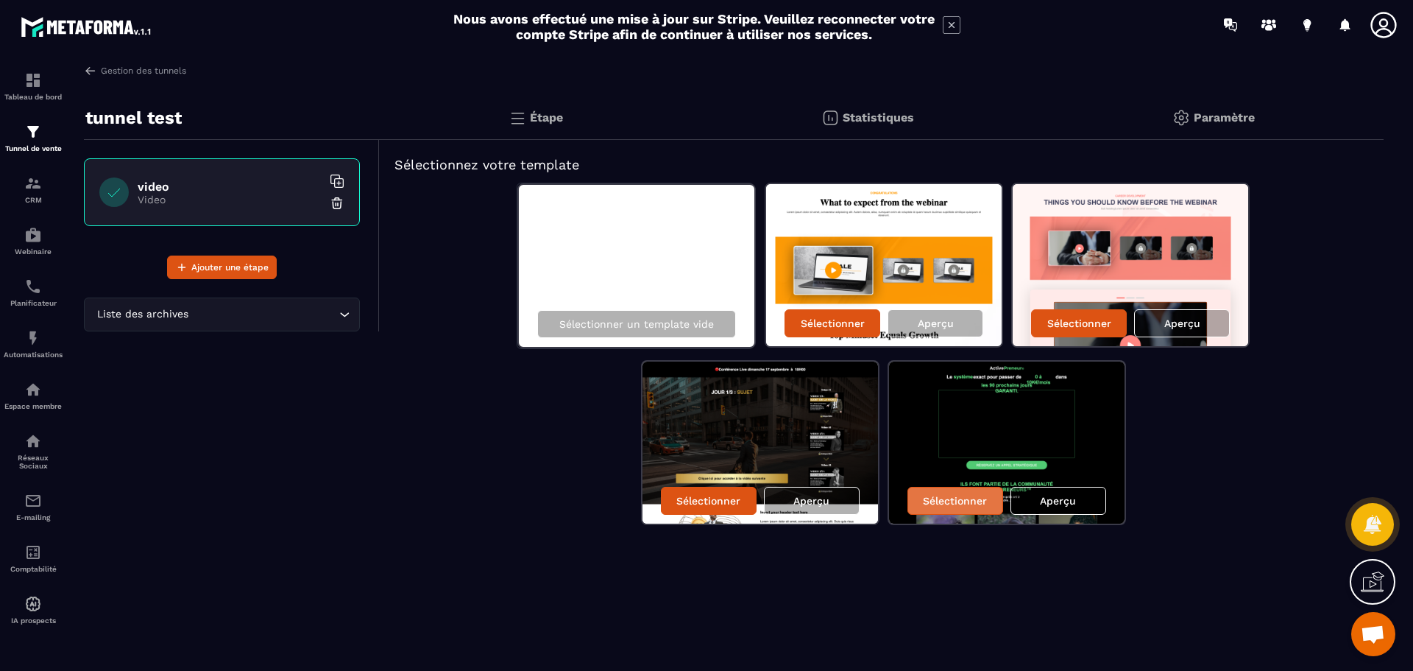
click at [976, 498] on p "Sélectionner" at bounding box center [955, 501] width 64 height 12
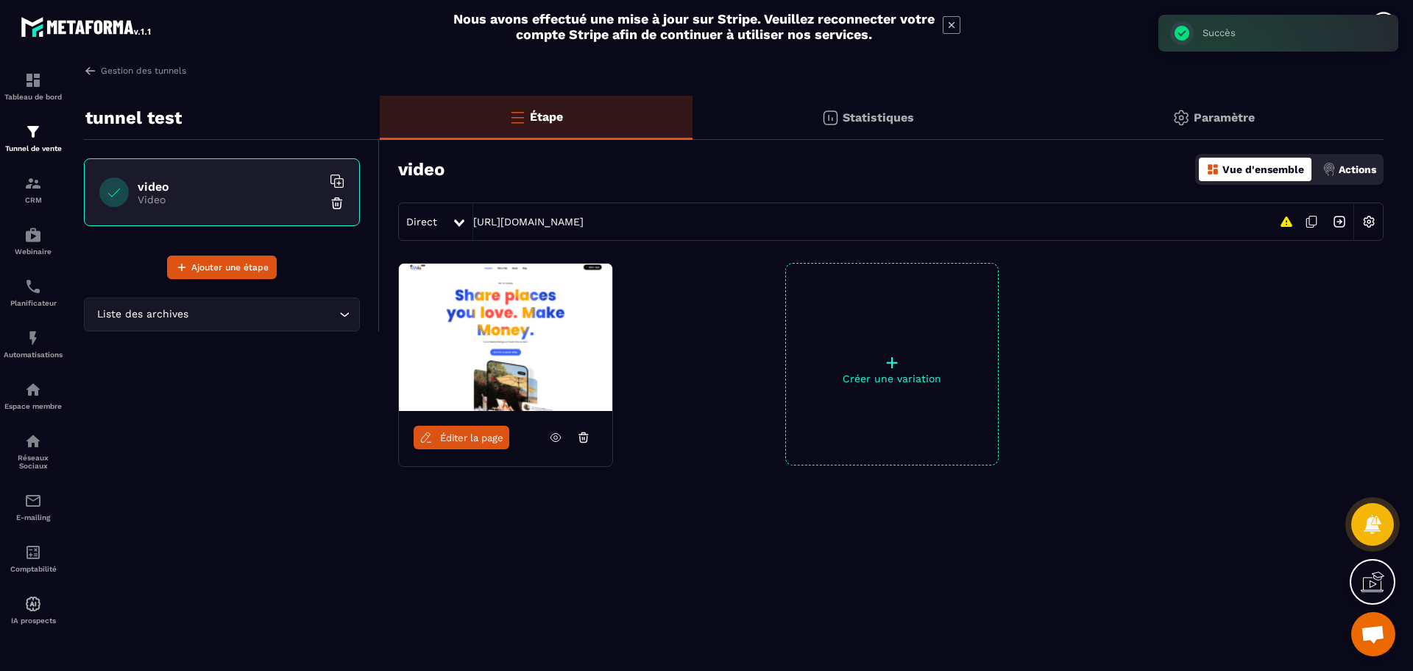
click at [467, 438] on span "Éditer la page" at bounding box center [471, 437] width 63 height 11
